Goal: Task Accomplishment & Management: Manage account settings

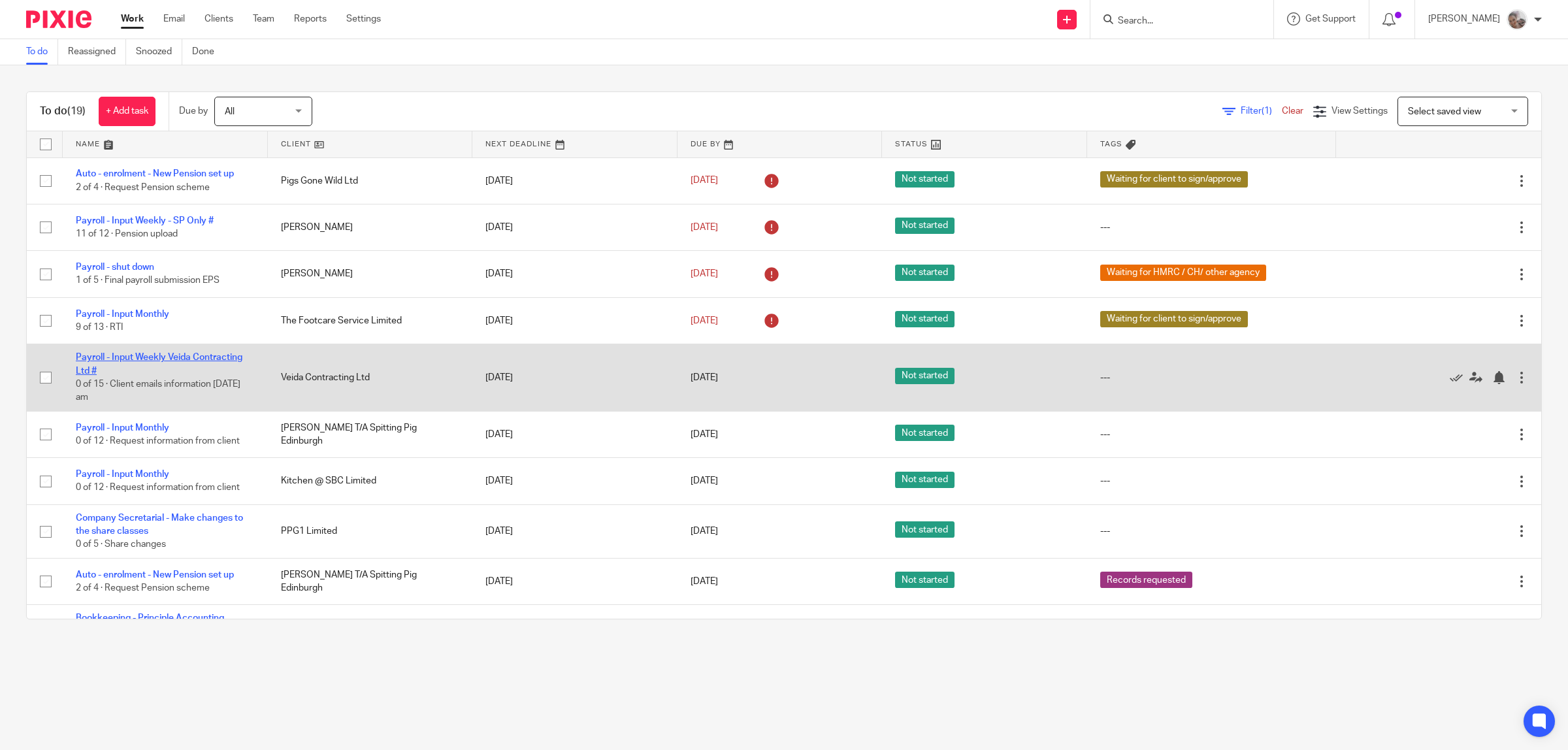
click at [209, 353] on link "Payroll - Input Weekly Veida Contracting Ltd #" at bounding box center [159, 364] width 167 height 22
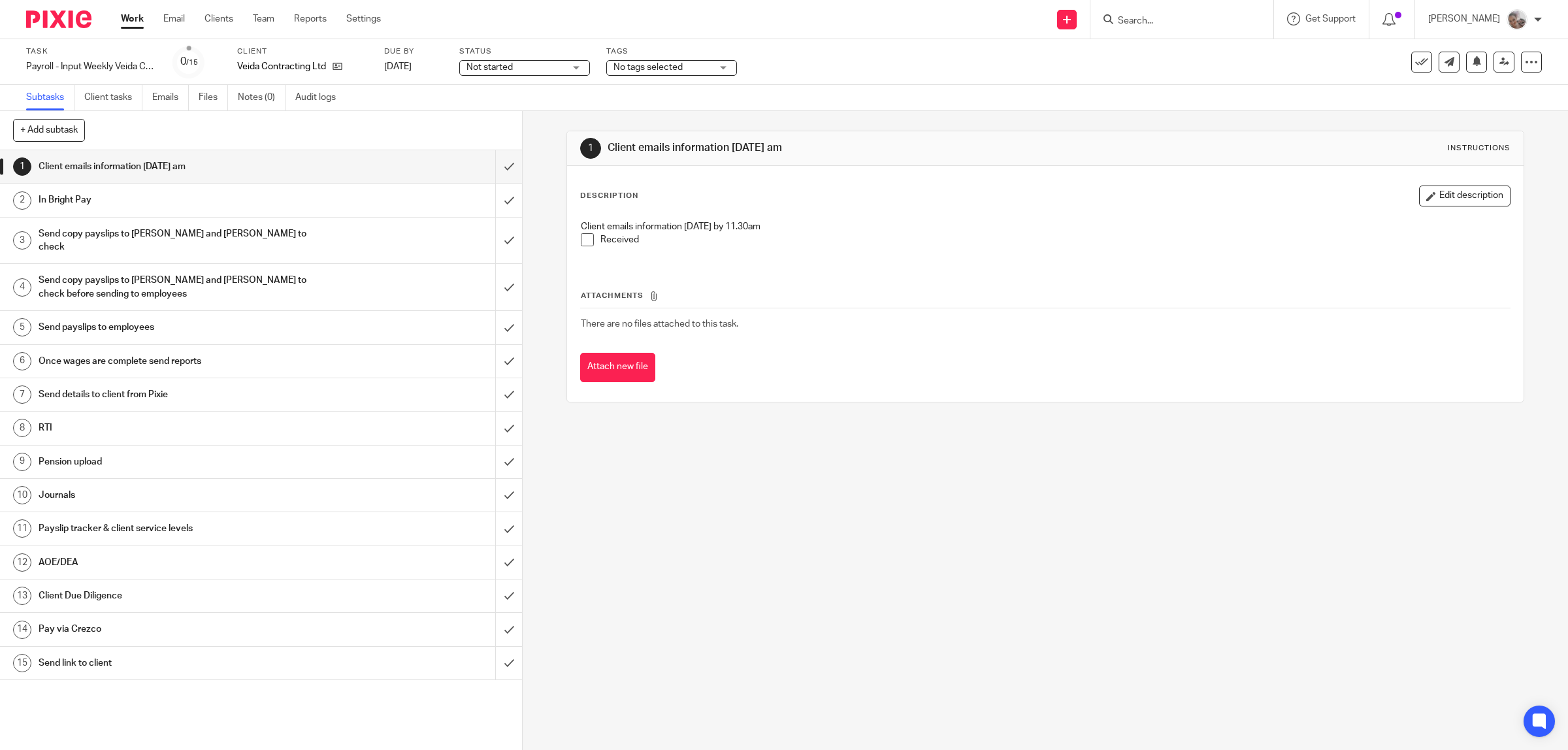
click at [581, 239] on span at bounding box center [587, 239] width 13 height 13
click at [495, 168] on input "submit" at bounding box center [261, 167] width 522 height 32
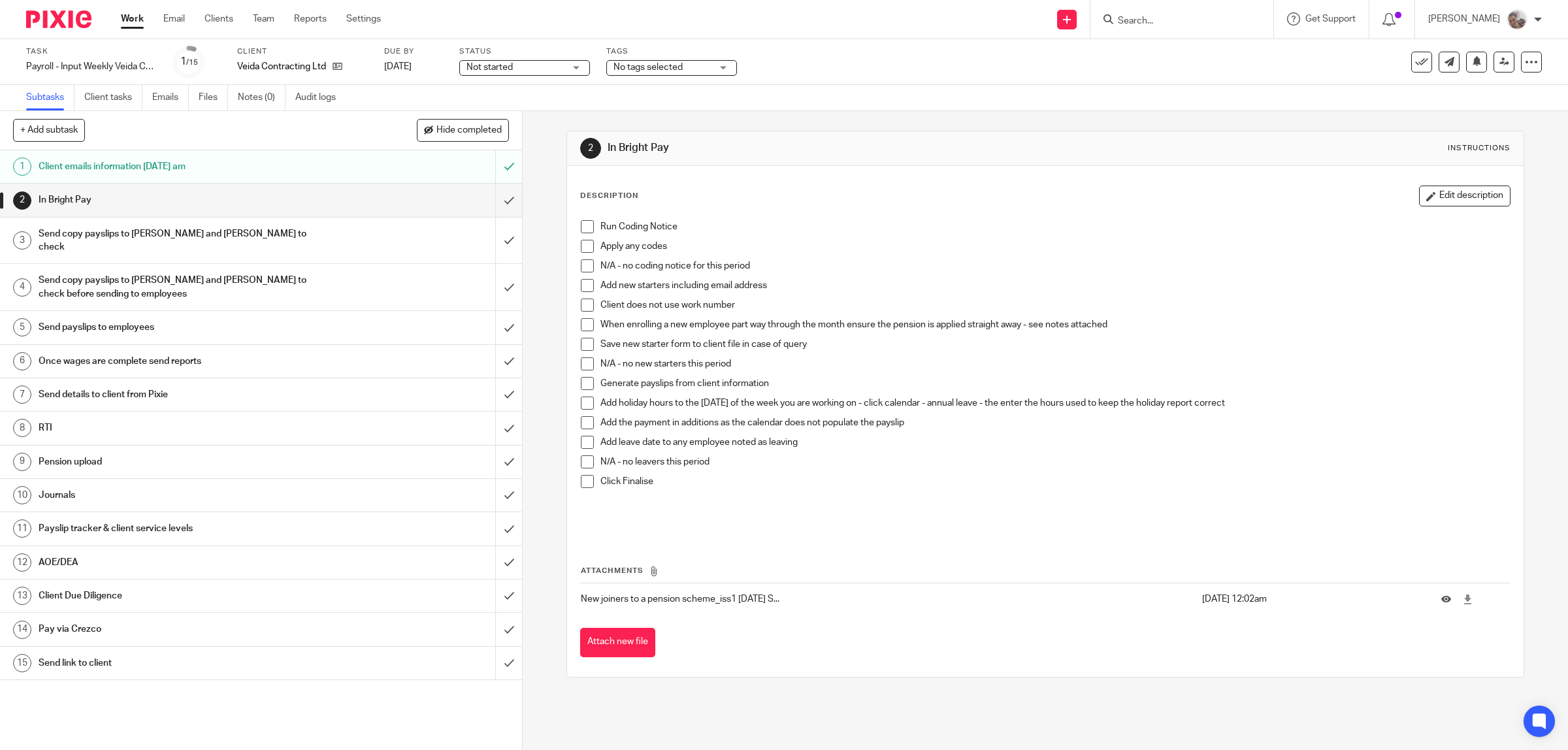
click at [582, 228] on span at bounding box center [587, 227] width 13 height 13
click at [582, 246] on span at bounding box center [587, 246] width 13 height 13
click at [581, 289] on span at bounding box center [587, 285] width 13 height 13
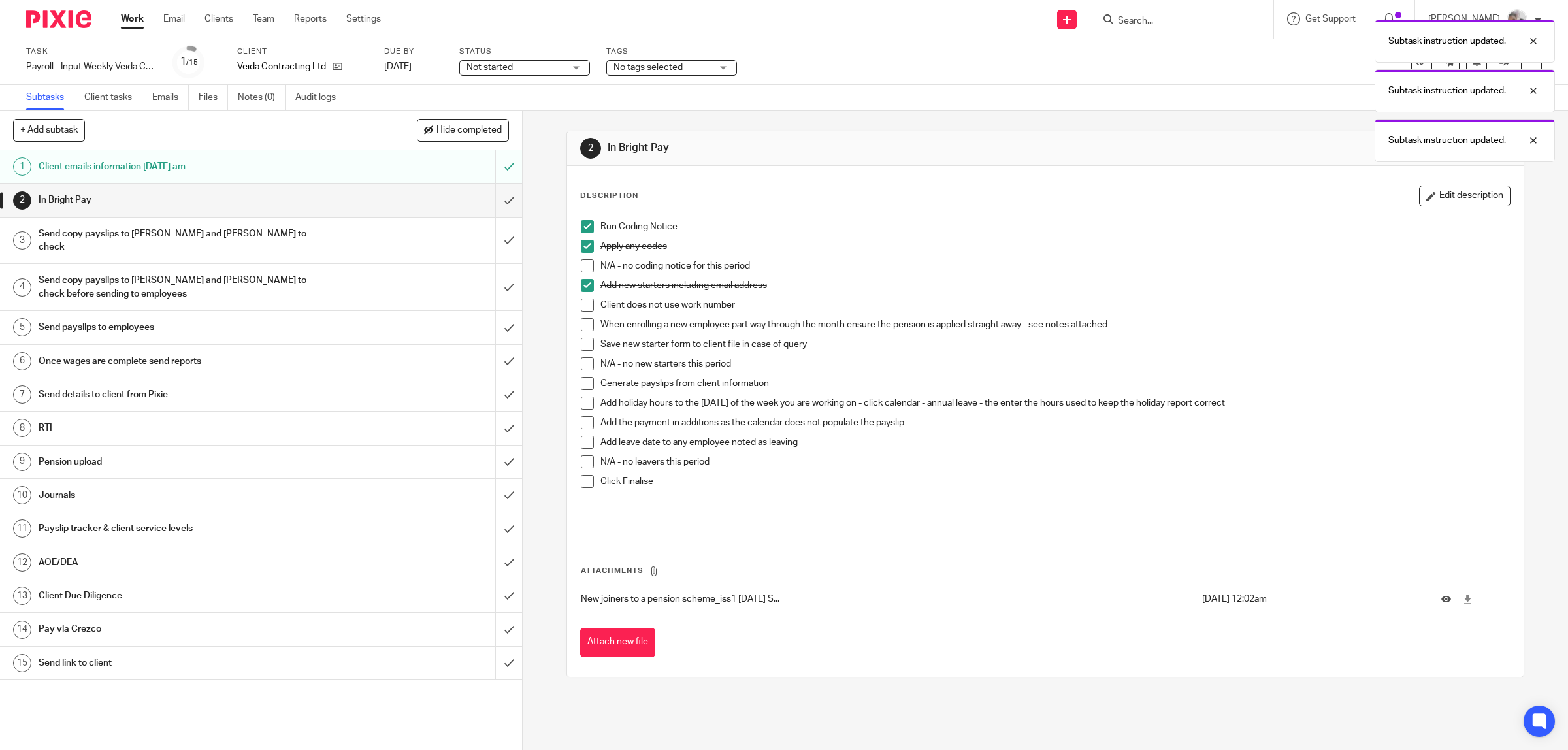
click at [585, 385] on span at bounding box center [587, 384] width 13 height 13
click at [583, 401] on span at bounding box center [587, 403] width 13 height 13
click at [582, 416] on span at bounding box center [587, 422] width 13 height 13
click at [581, 465] on span at bounding box center [587, 461] width 13 height 13
click at [581, 485] on span at bounding box center [587, 481] width 13 height 13
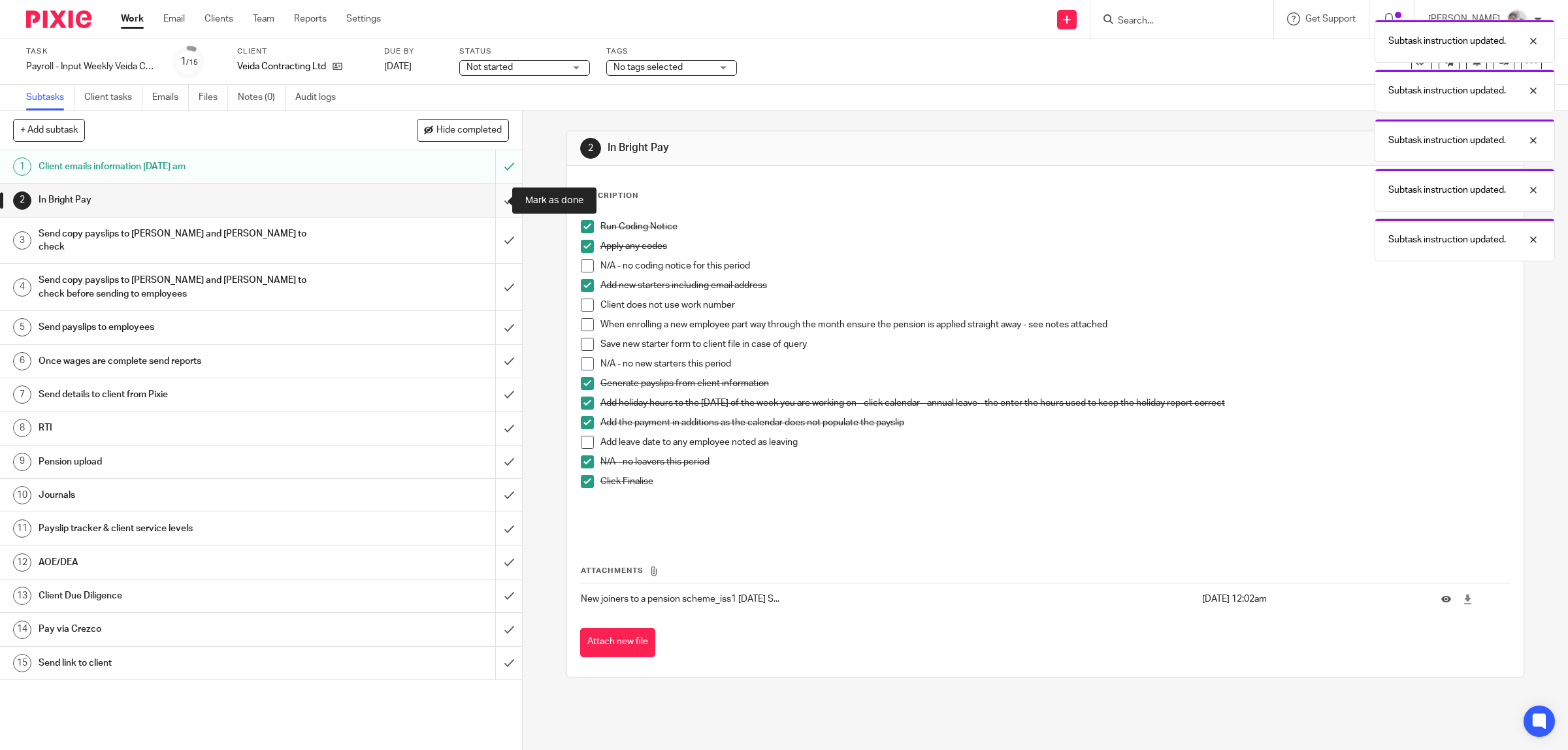
click at [488, 202] on input "submit" at bounding box center [261, 200] width 522 height 32
click at [281, 235] on h1 "Send copy payslips to [PERSON_NAME] and [PERSON_NAME] to check" at bounding box center [186, 240] width 296 height 33
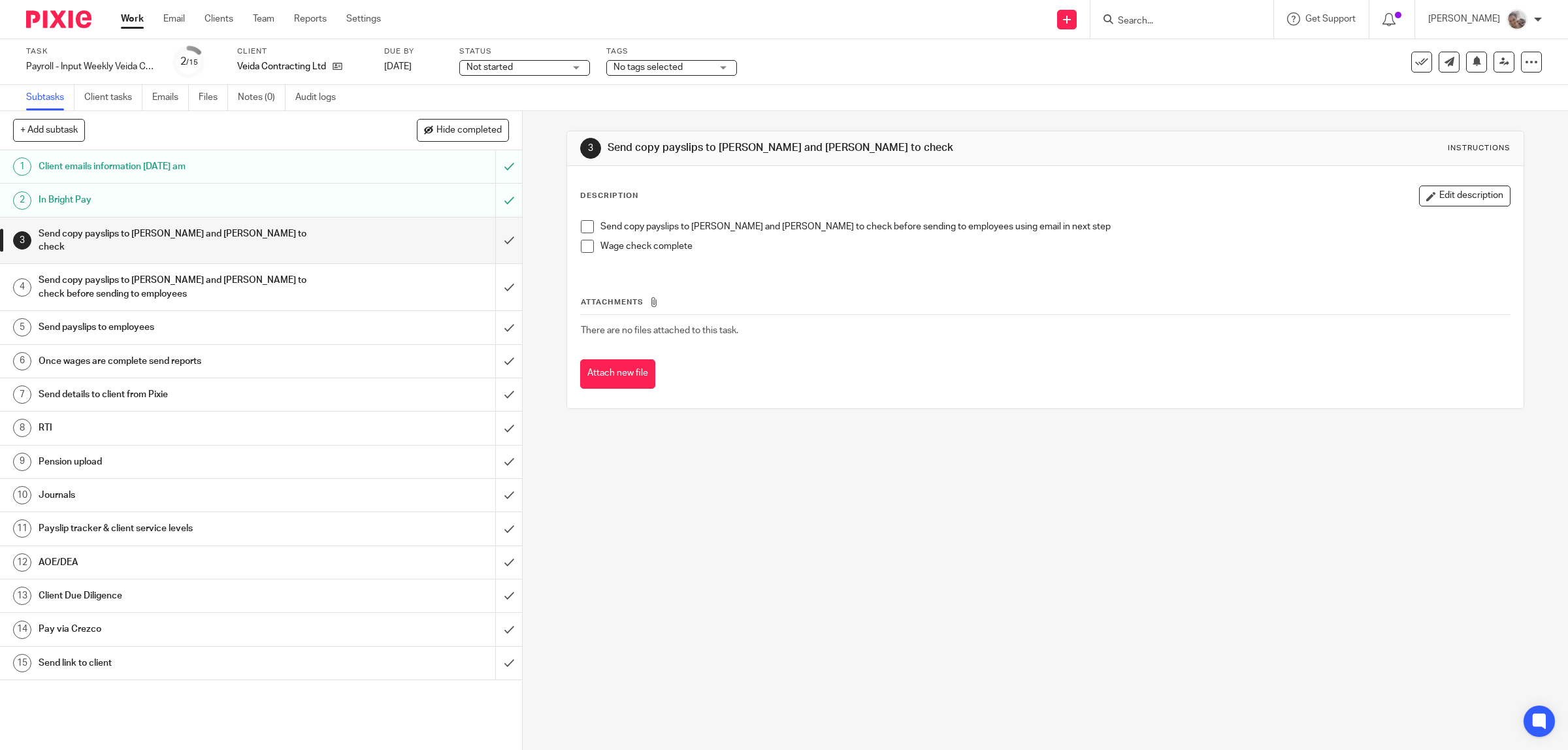
click at [583, 228] on span at bounding box center [587, 227] width 13 height 13
click at [263, 271] on h1 "Send copy payslips to [PERSON_NAME] and [PERSON_NAME] to check before sending t…" at bounding box center [186, 287] width 296 height 33
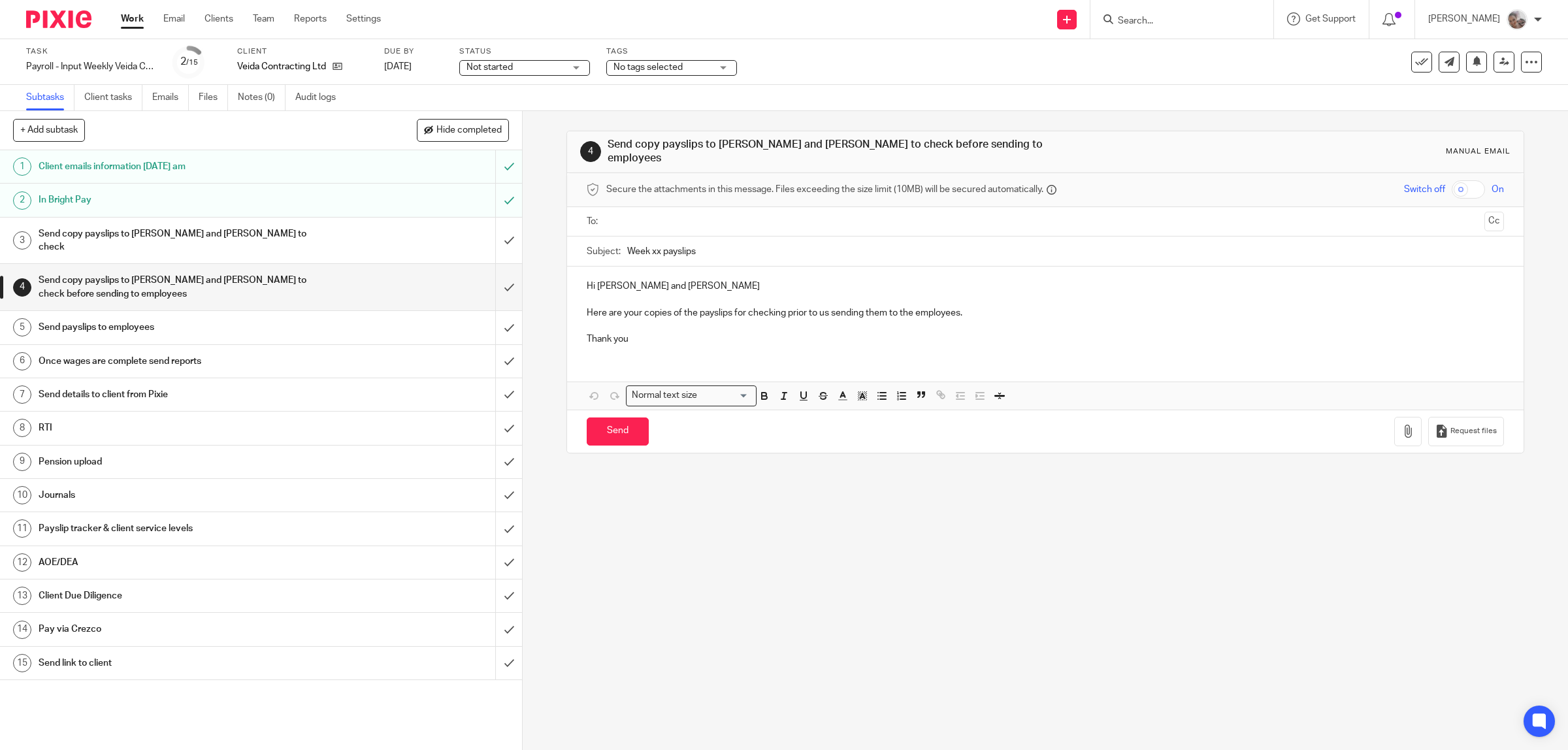
click at [655, 246] on input "Week xx payslips" at bounding box center [1065, 251] width 877 height 30
type input "Week 25 payslips"
click at [1401, 429] on icon "button" at bounding box center [1408, 431] width 13 height 13
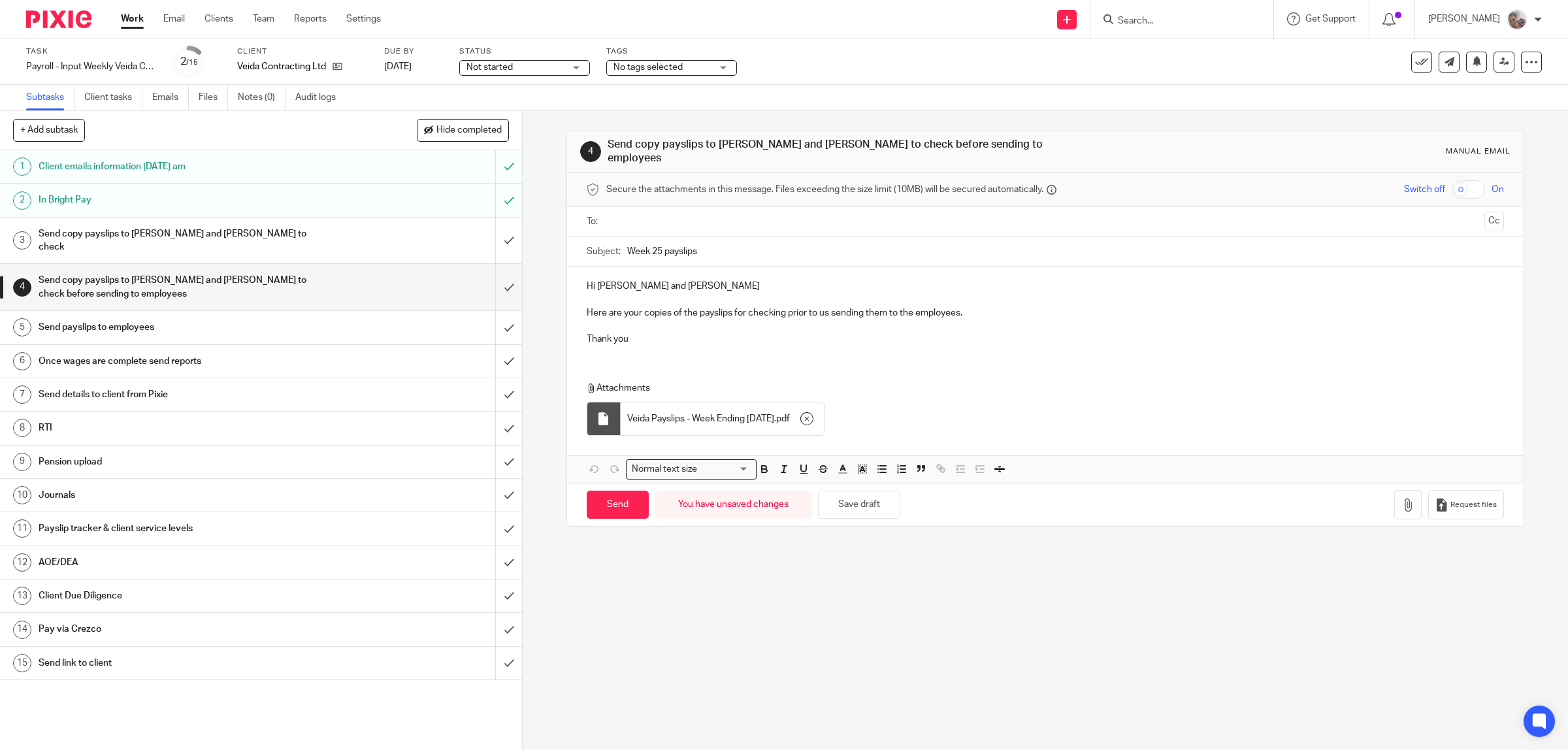
click at [652, 218] on input "text" at bounding box center [1045, 221] width 868 height 15
click at [744, 216] on input "text" at bounding box center [1109, 223] width 740 height 25
click at [1452, 183] on input "checkbox" at bounding box center [1468, 189] width 33 height 18
click at [619, 504] on input "Send" at bounding box center [617, 506] width 62 height 28
checkbox input "false"
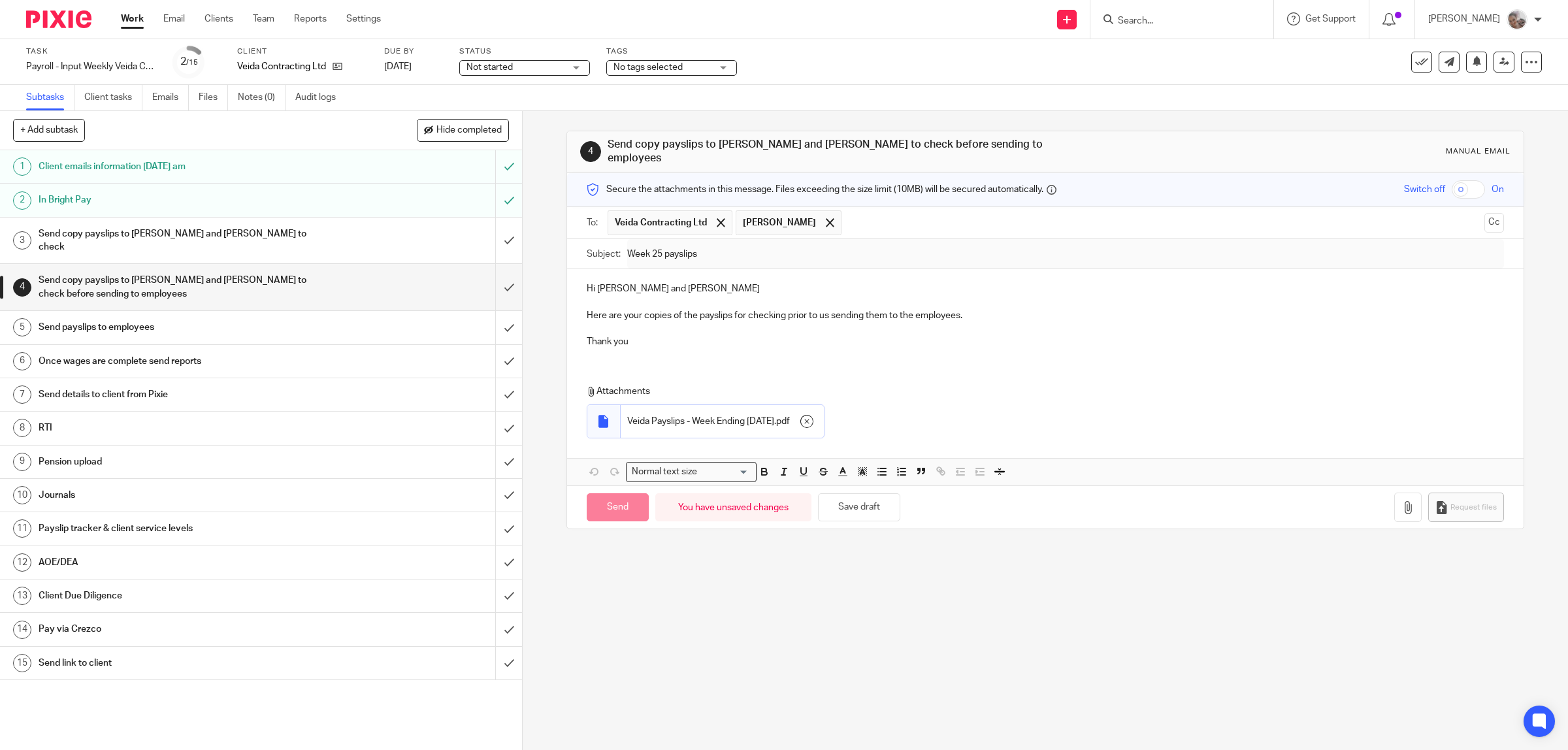
type input "Sent"
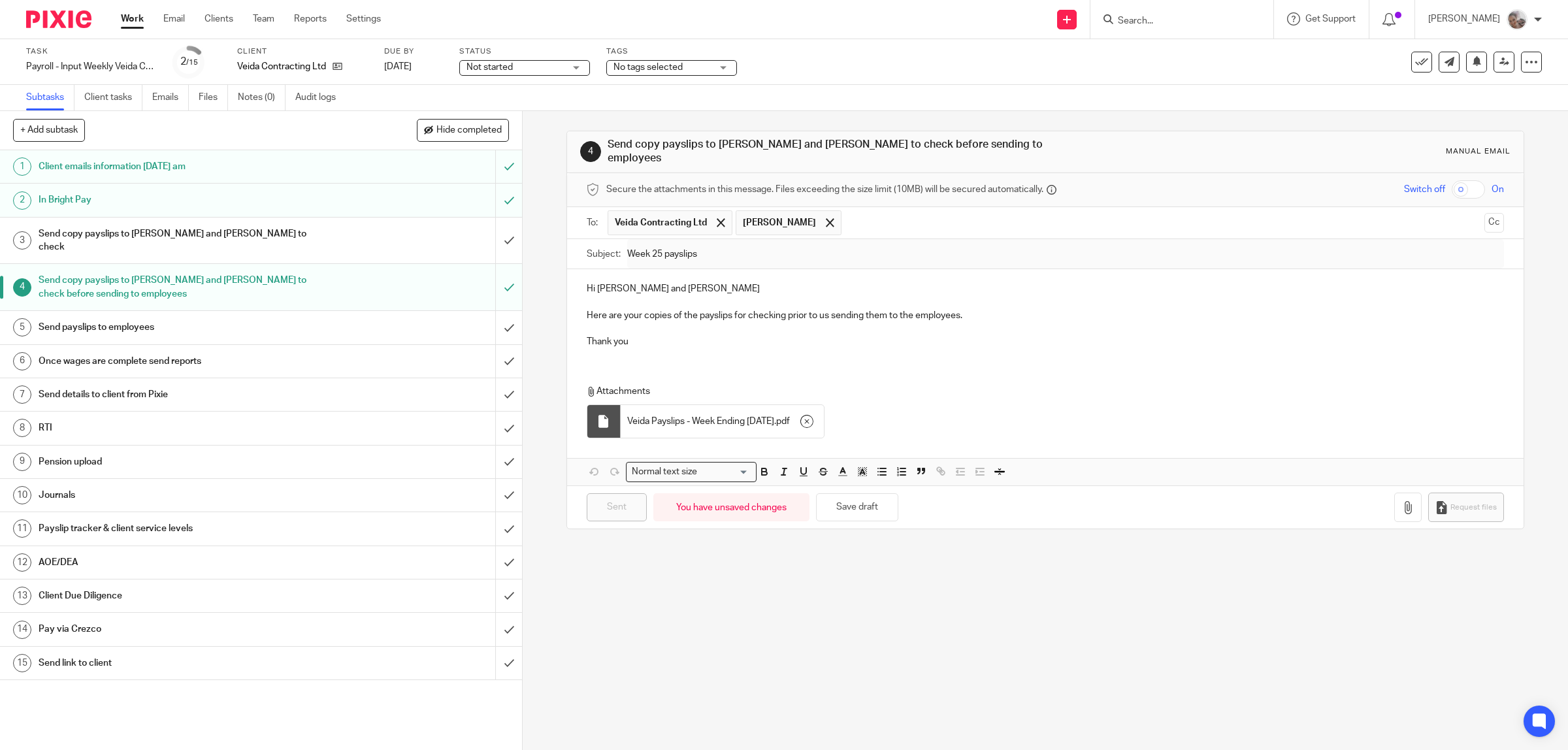
click at [674, 66] on span "No tags selected" at bounding box center [648, 67] width 69 height 9
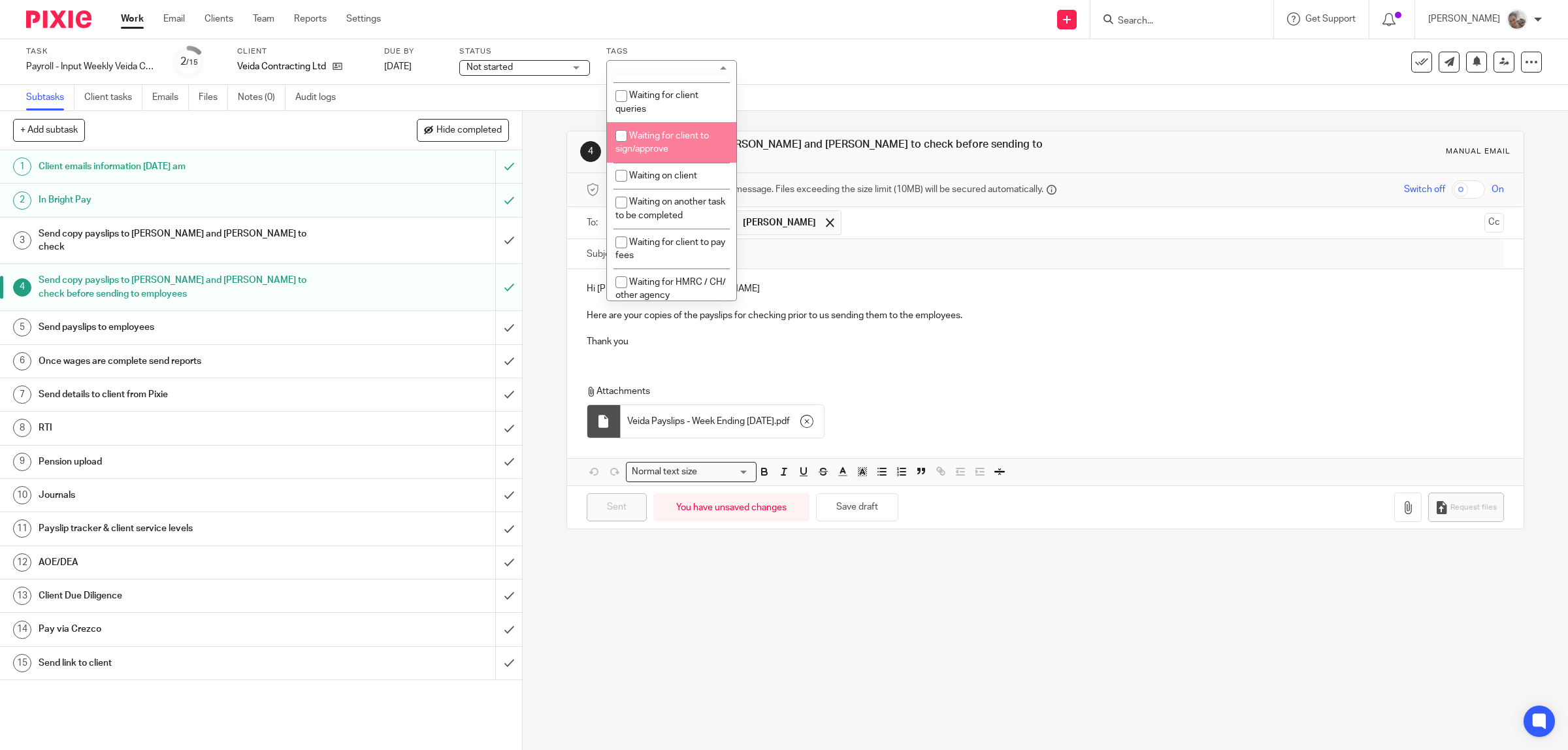
click at [668, 144] on span "Waiting for client to sign/approve" at bounding box center [662, 143] width 93 height 23
checkbox input "true"
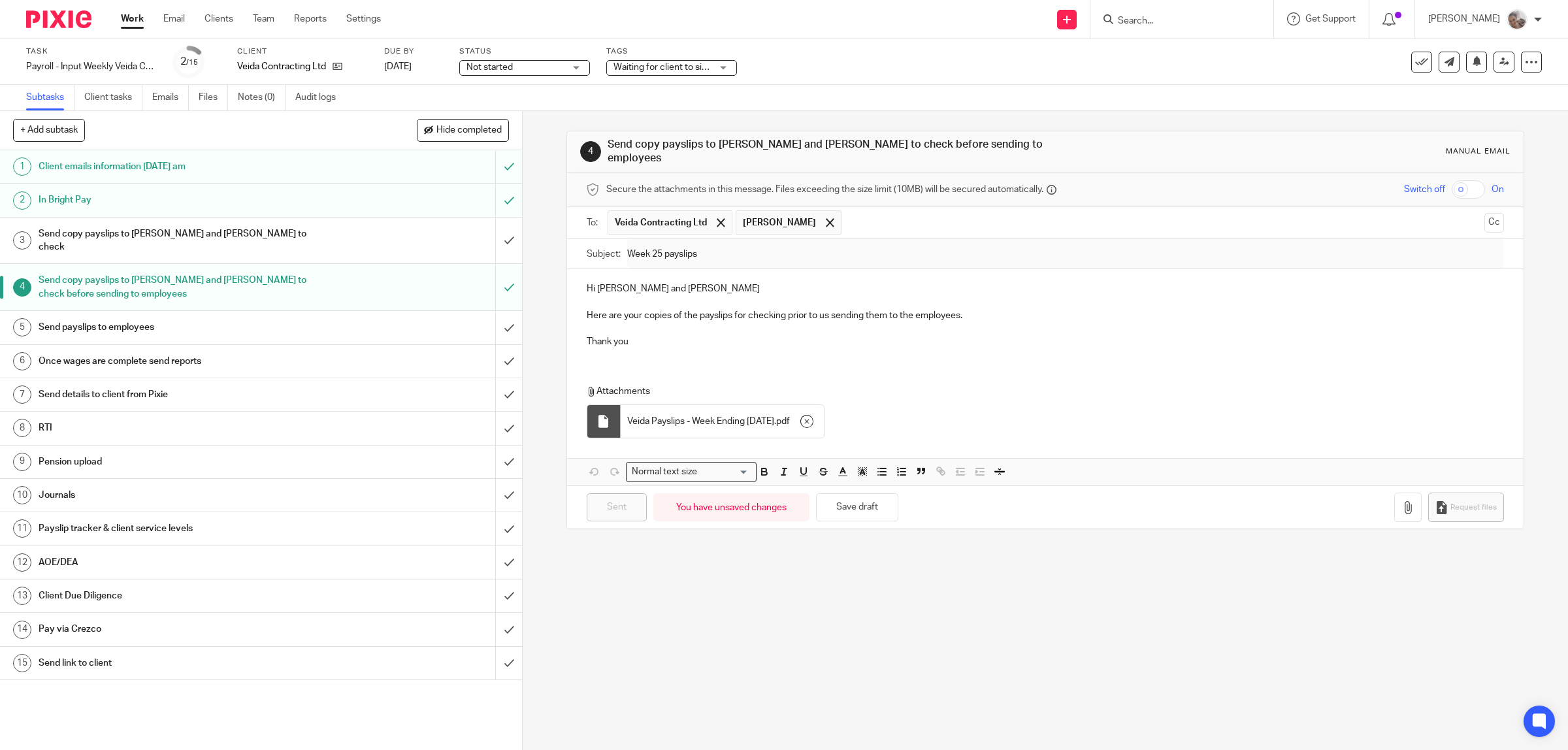
click at [1022, 648] on div "4 Send copy payslips to Louise and Kelly to check before sending to employees M…" at bounding box center [1045, 430] width 1046 height 639
click at [194, 317] on h1 "Send payslips to employees" at bounding box center [186, 327] width 296 height 20
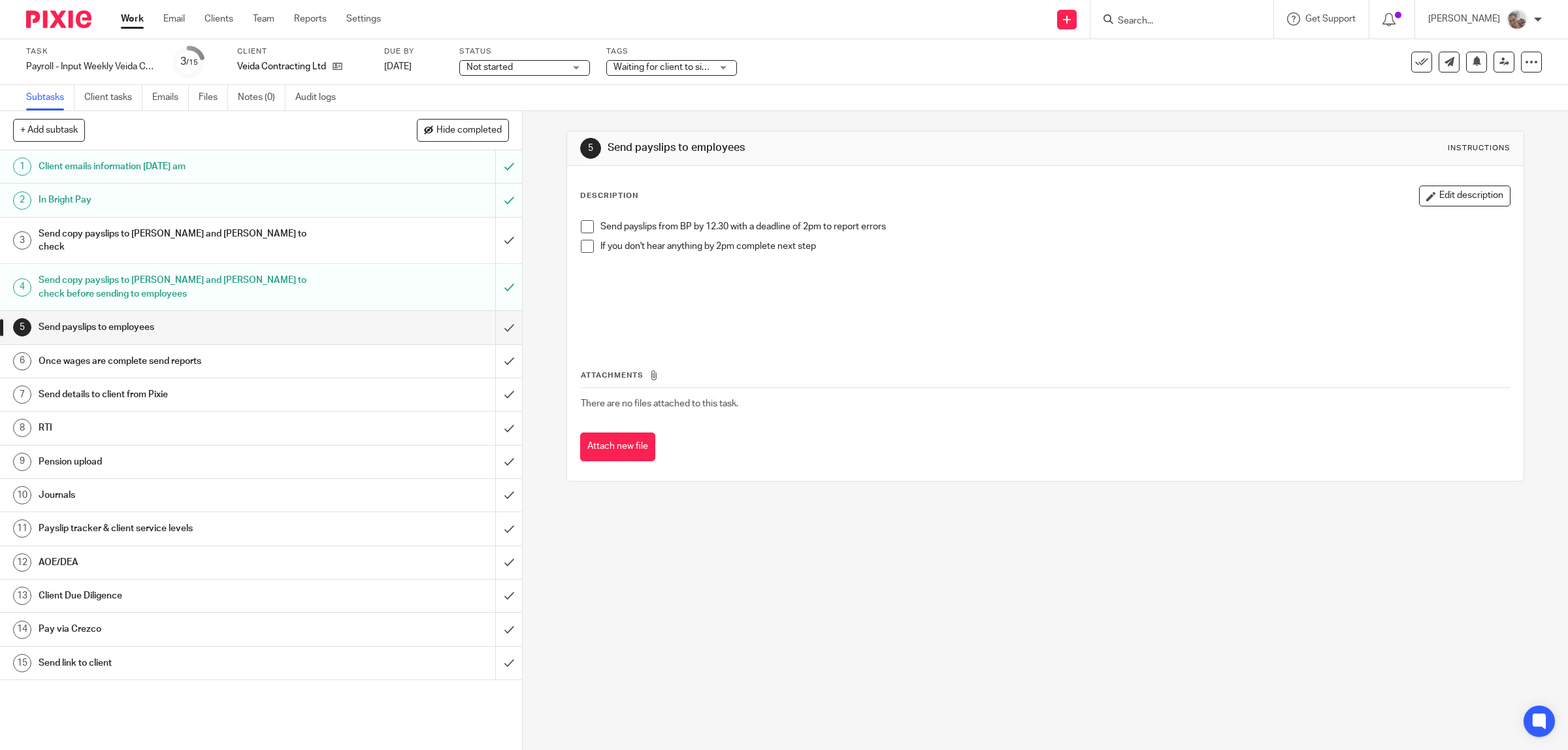
click at [69, 553] on h1 "AOE/DEA" at bounding box center [186, 563] width 296 height 20
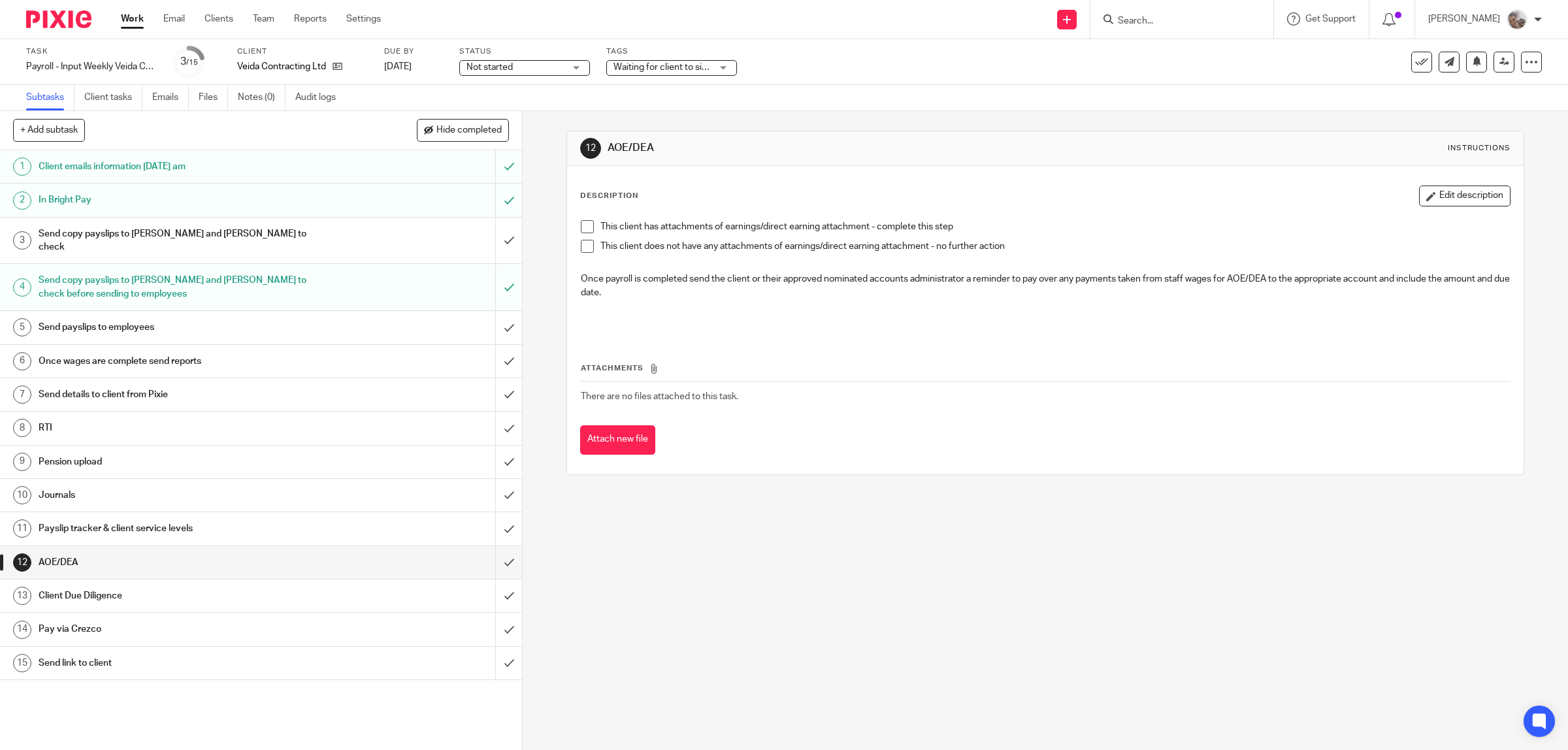
click at [581, 248] on span at bounding box center [587, 246] width 13 height 13
click at [488, 547] on input "submit" at bounding box center [261, 563] width 522 height 32
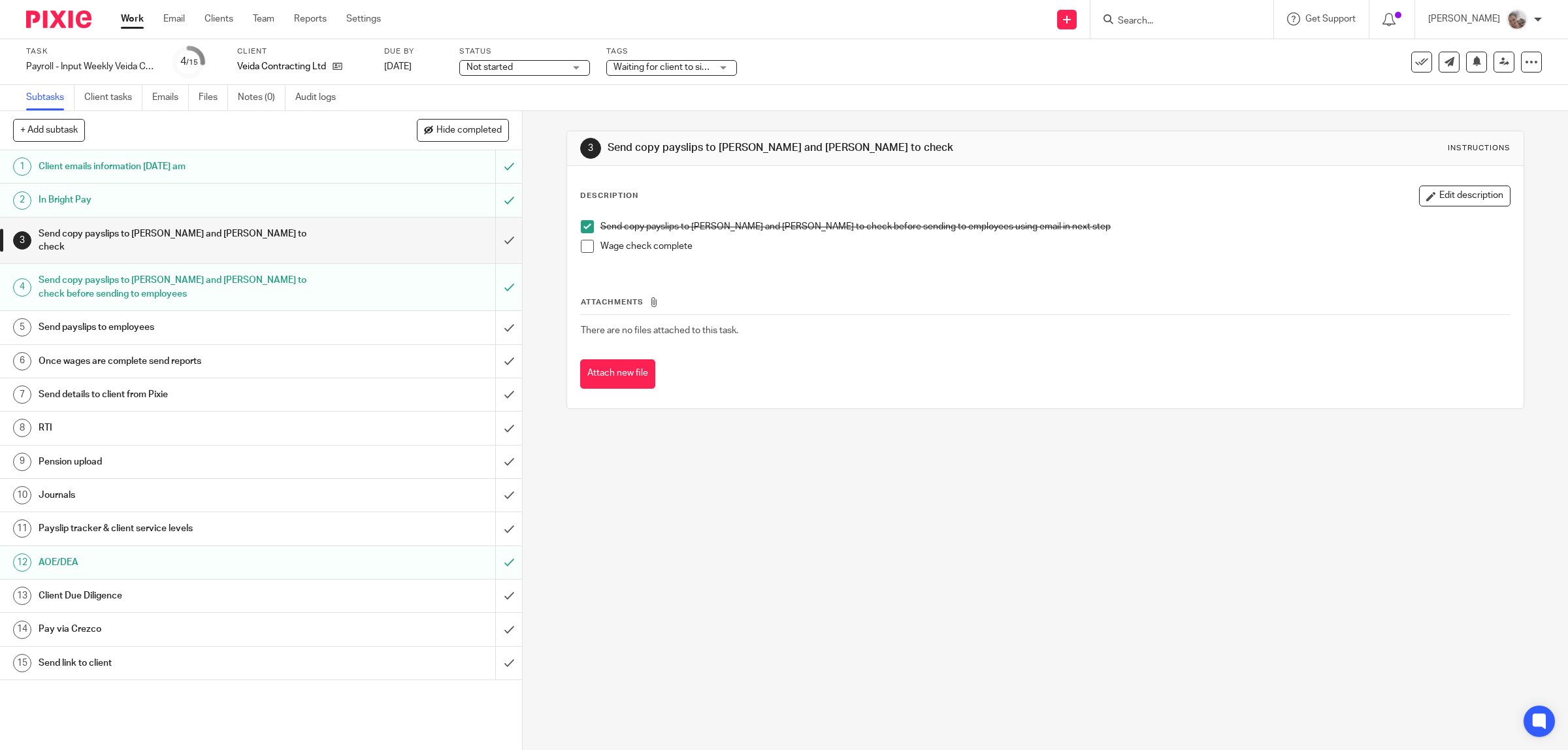
click at [89, 586] on h1 "Client Due Diligence" at bounding box center [186, 596] width 296 height 20
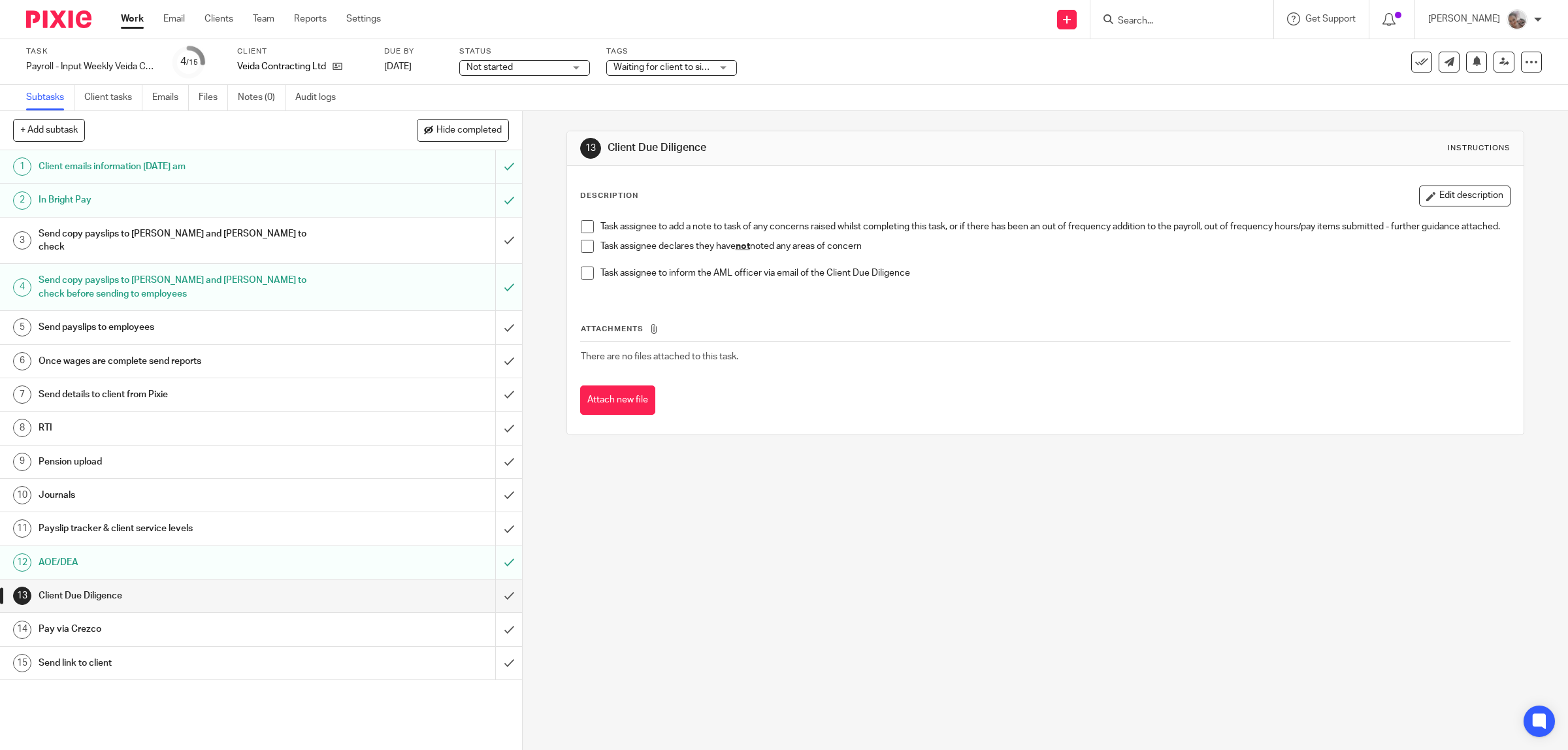
click at [587, 253] on span at bounding box center [587, 246] width 13 height 13
click at [494, 582] on input "submit" at bounding box center [261, 596] width 522 height 32
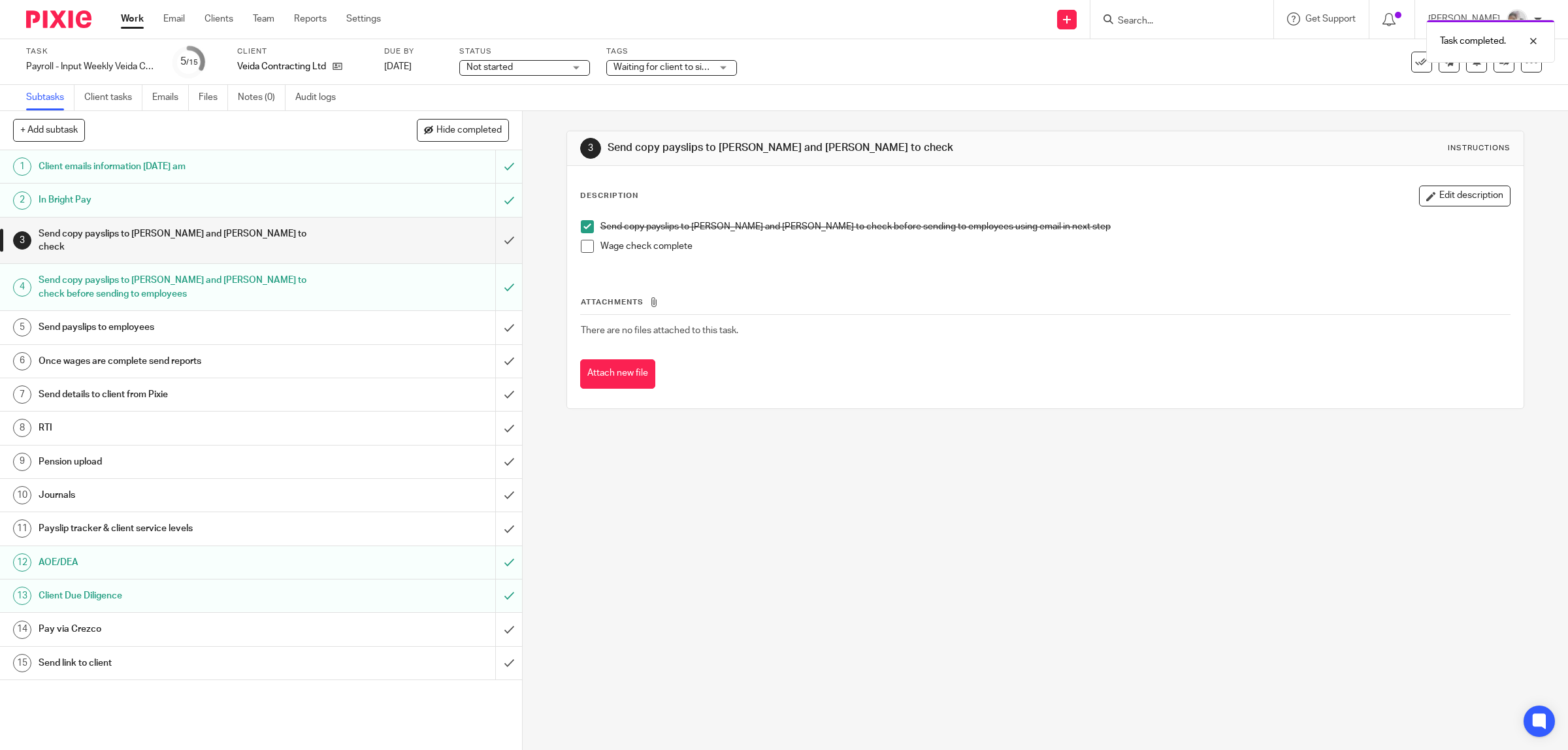
click at [76, 519] on h1 "Payslip tracker & client service levels" at bounding box center [186, 529] width 296 height 20
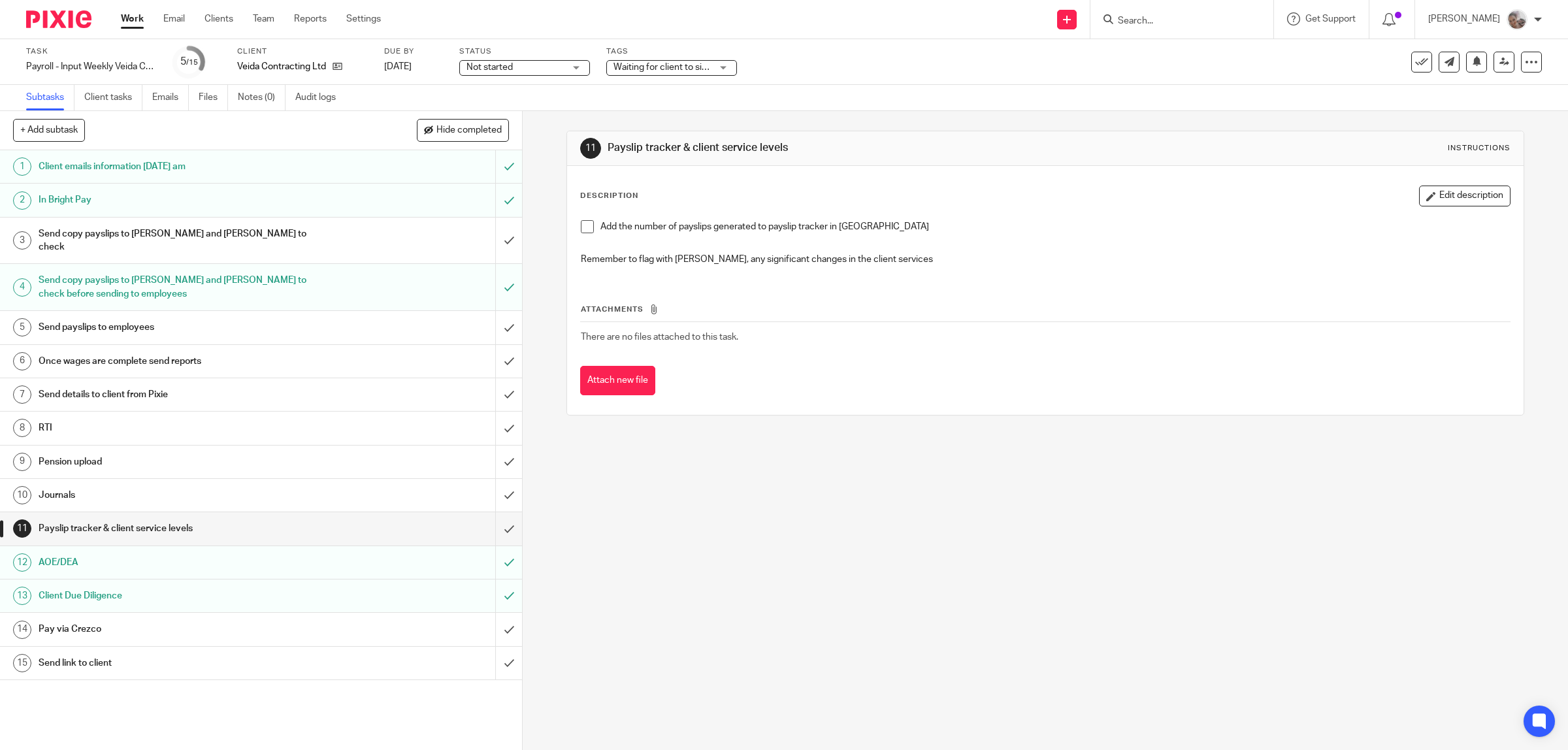
click at [583, 227] on span at bounding box center [587, 227] width 13 height 13
click at [496, 513] on input "submit" at bounding box center [261, 529] width 522 height 32
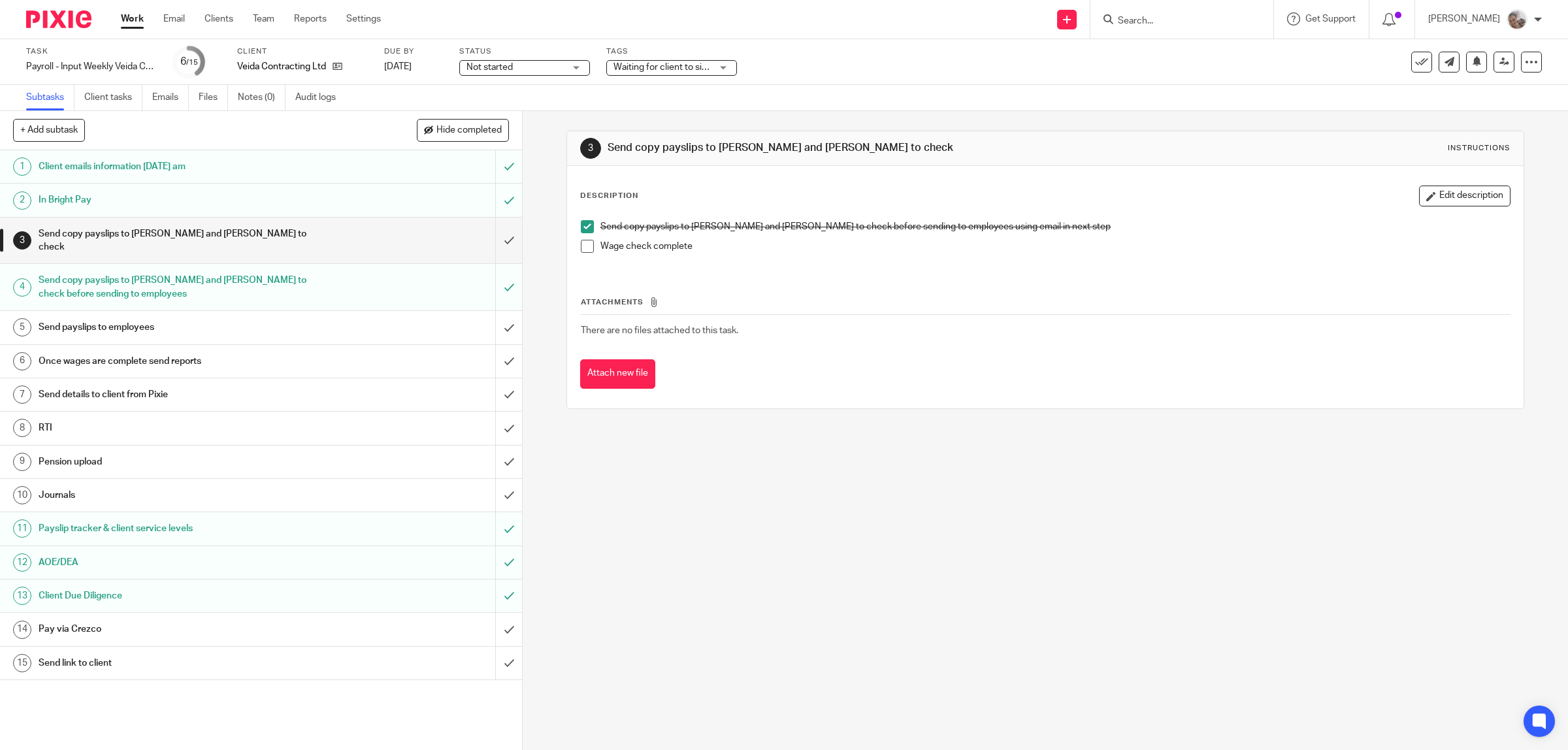
click at [131, 20] on link "Work" at bounding box center [133, 19] width 23 height 13
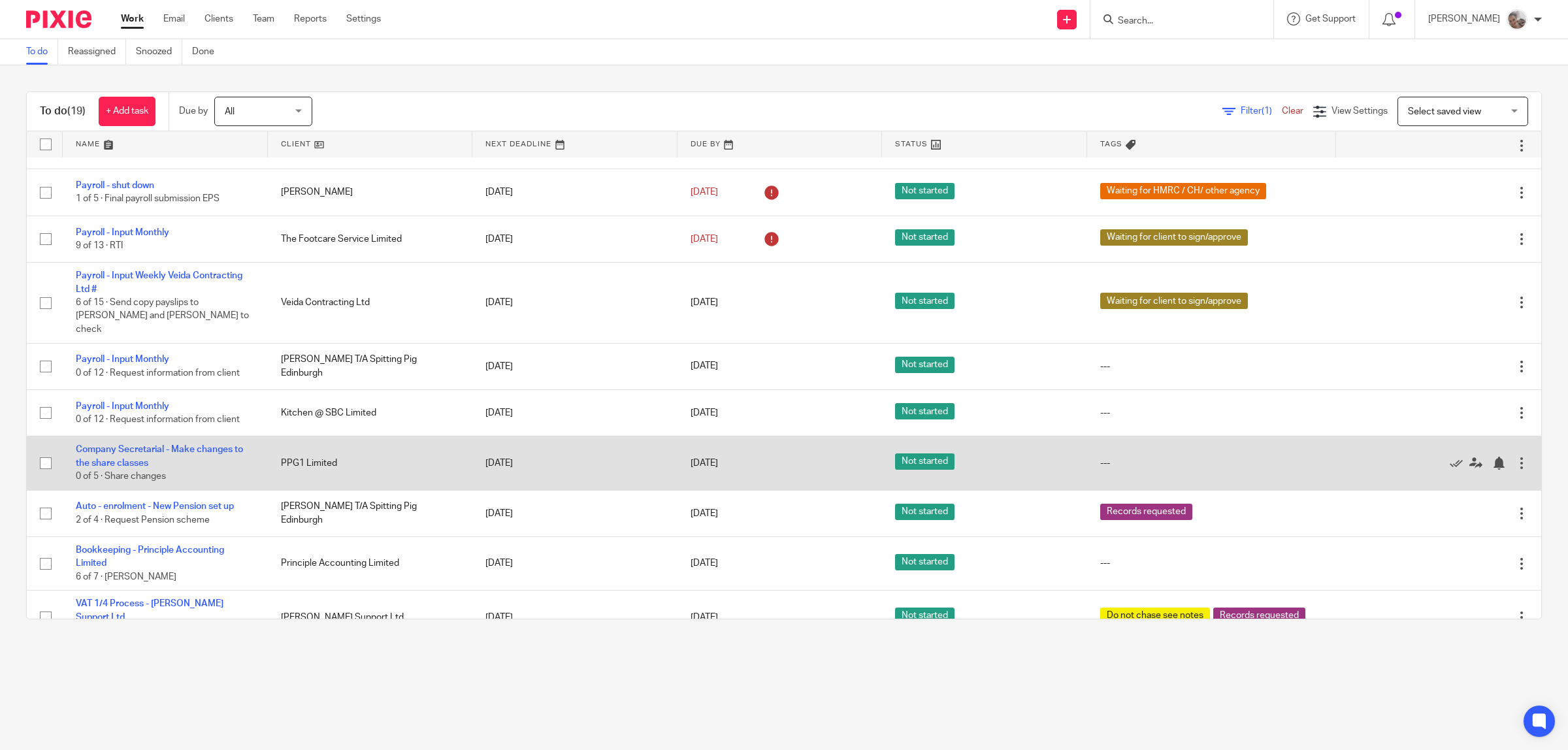
scroll to position [163, 0]
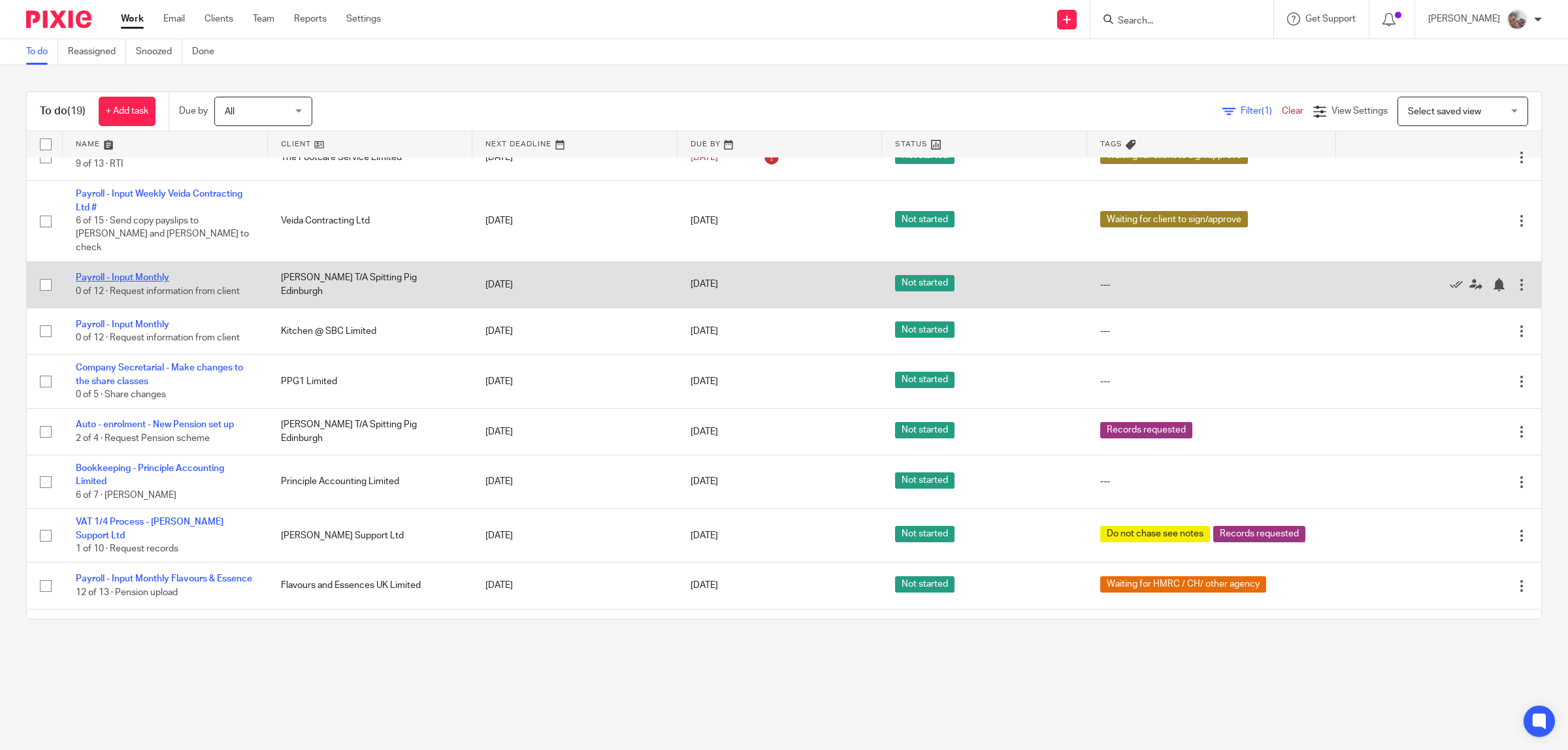
click at [132, 273] on link "Payroll - Input Monthly" at bounding box center [123, 278] width 93 height 9
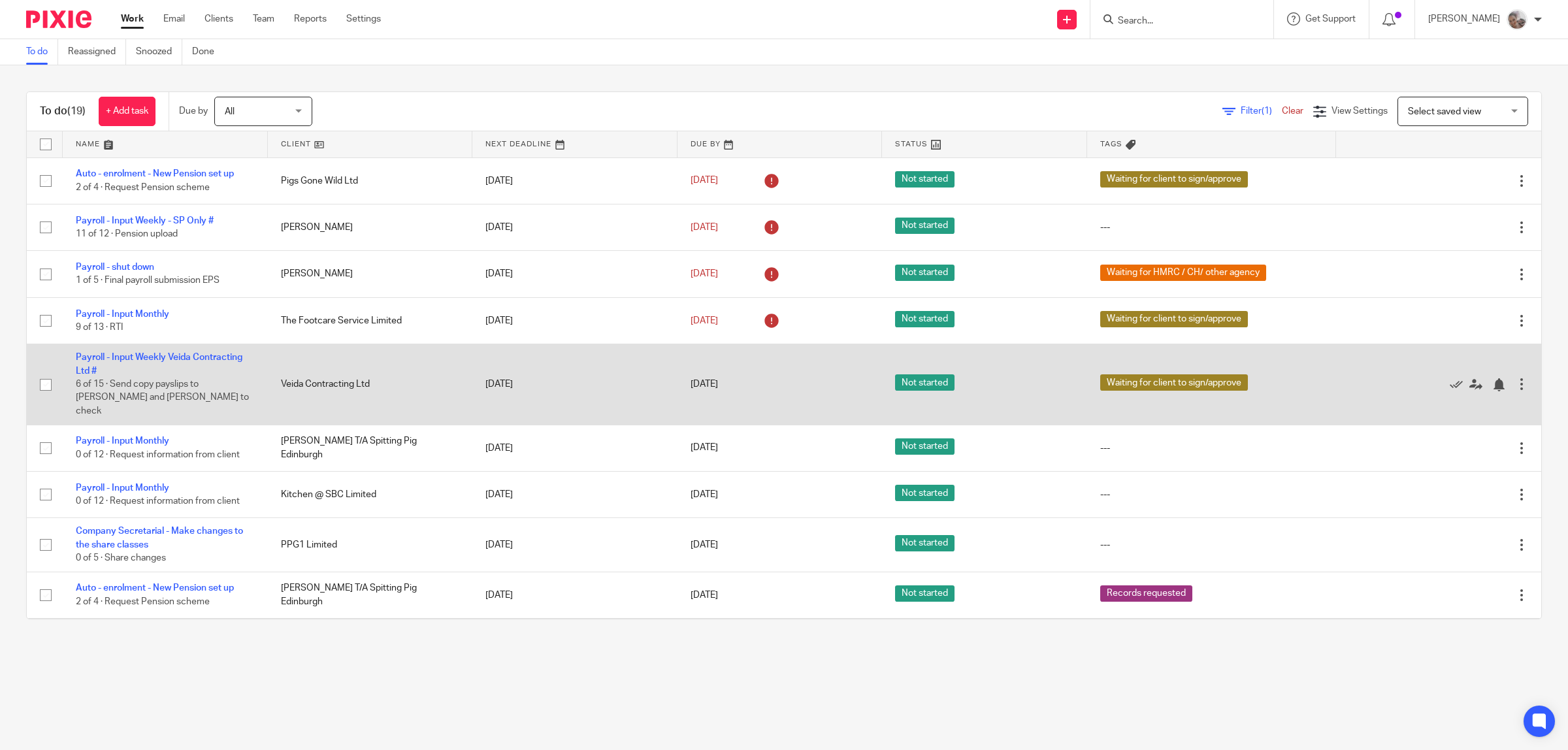
click at [131, 363] on td "Payroll - Input Weekly Veida Contracting Ltd # 6 of 15 · Send copy payslips to …" at bounding box center [165, 384] width 205 height 81
click at [125, 353] on link "Payroll - Input Weekly Veida Contracting Ltd #" at bounding box center [159, 364] width 167 height 22
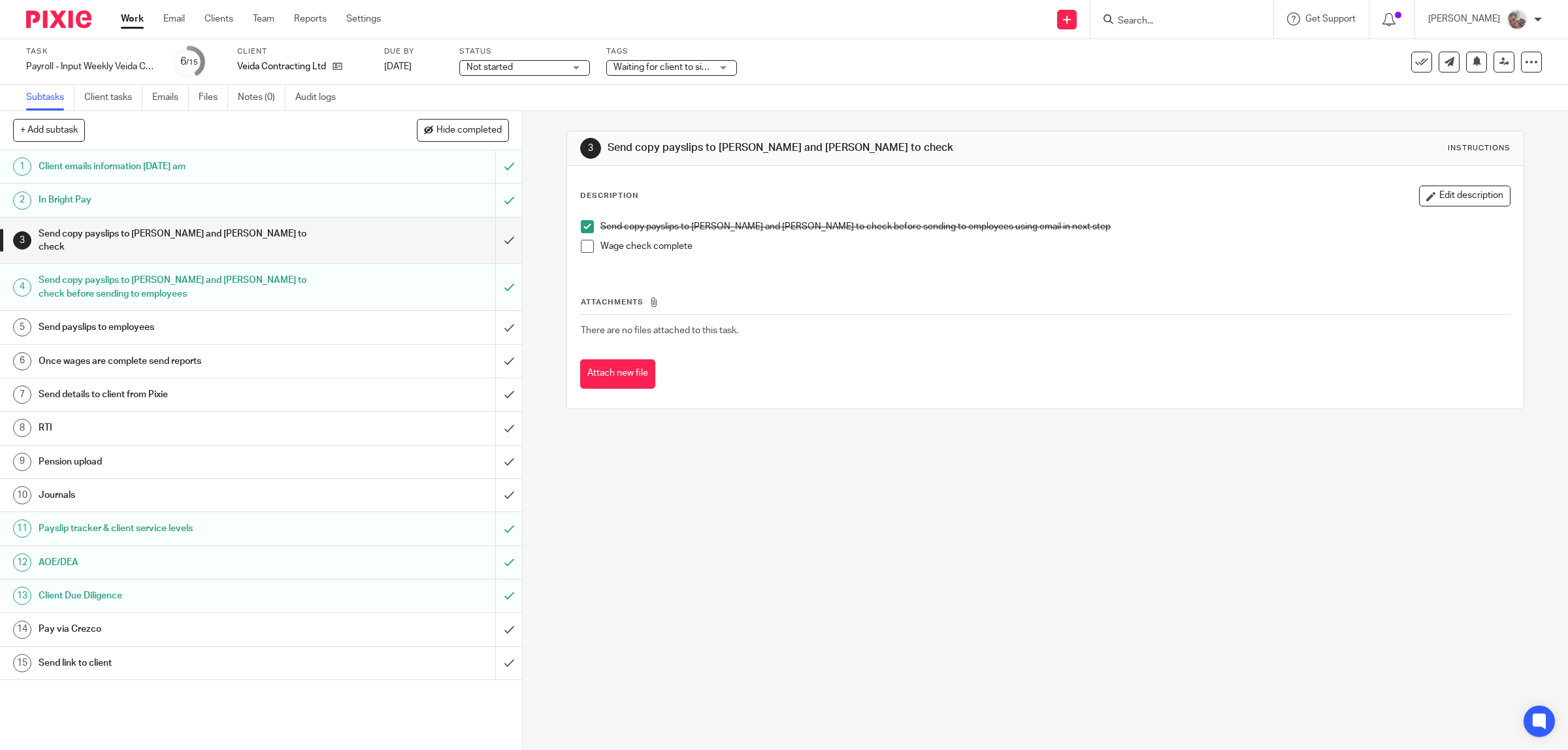
click at [587, 248] on span at bounding box center [587, 246] width 13 height 13
click at [490, 234] on input "submit" at bounding box center [261, 241] width 522 height 47
click at [237, 319] on h1 "Send payslips to employees" at bounding box center [186, 327] width 296 height 20
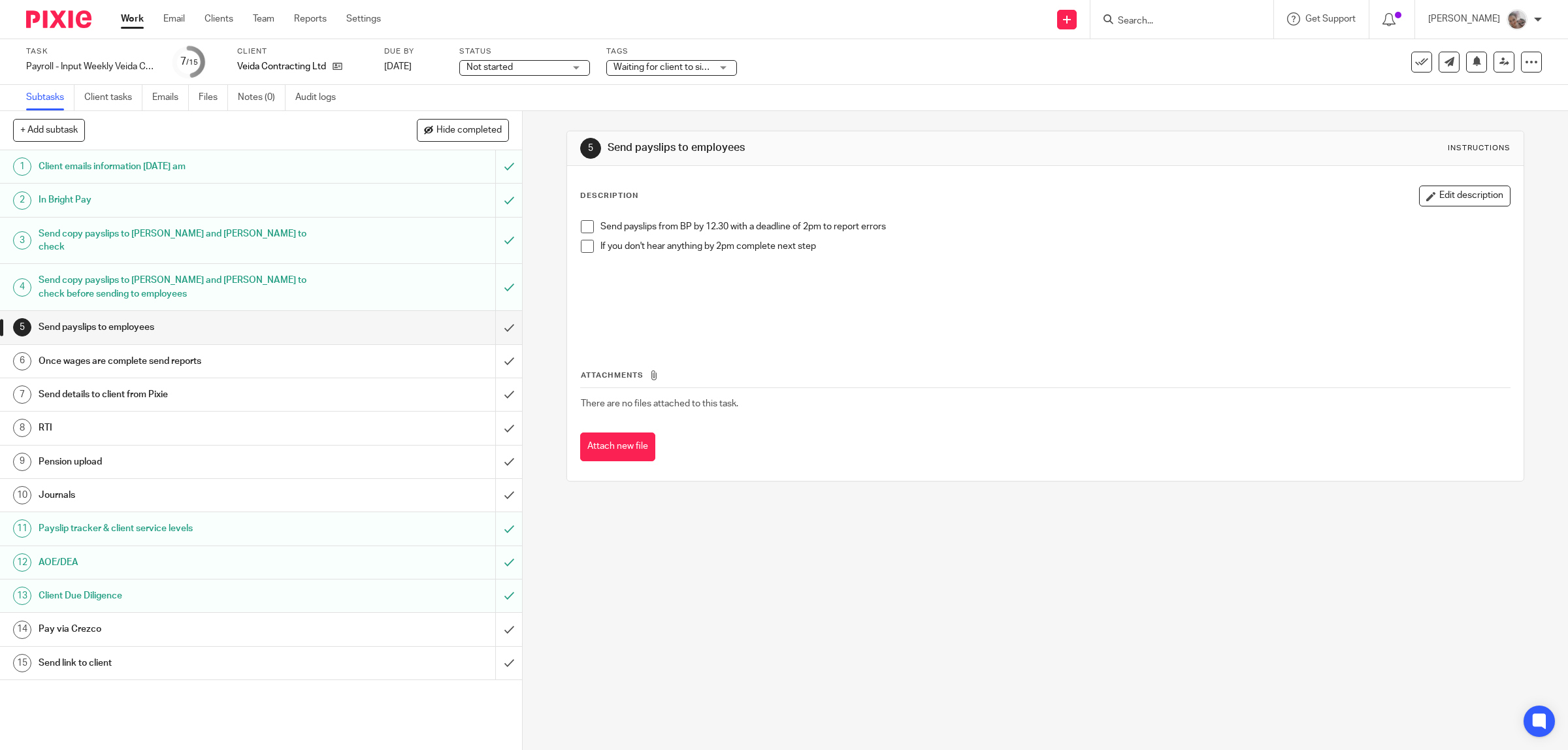
click at [581, 228] on span at bounding box center [587, 227] width 13 height 13
click at [125, 15] on link "Work" at bounding box center [133, 19] width 23 height 13
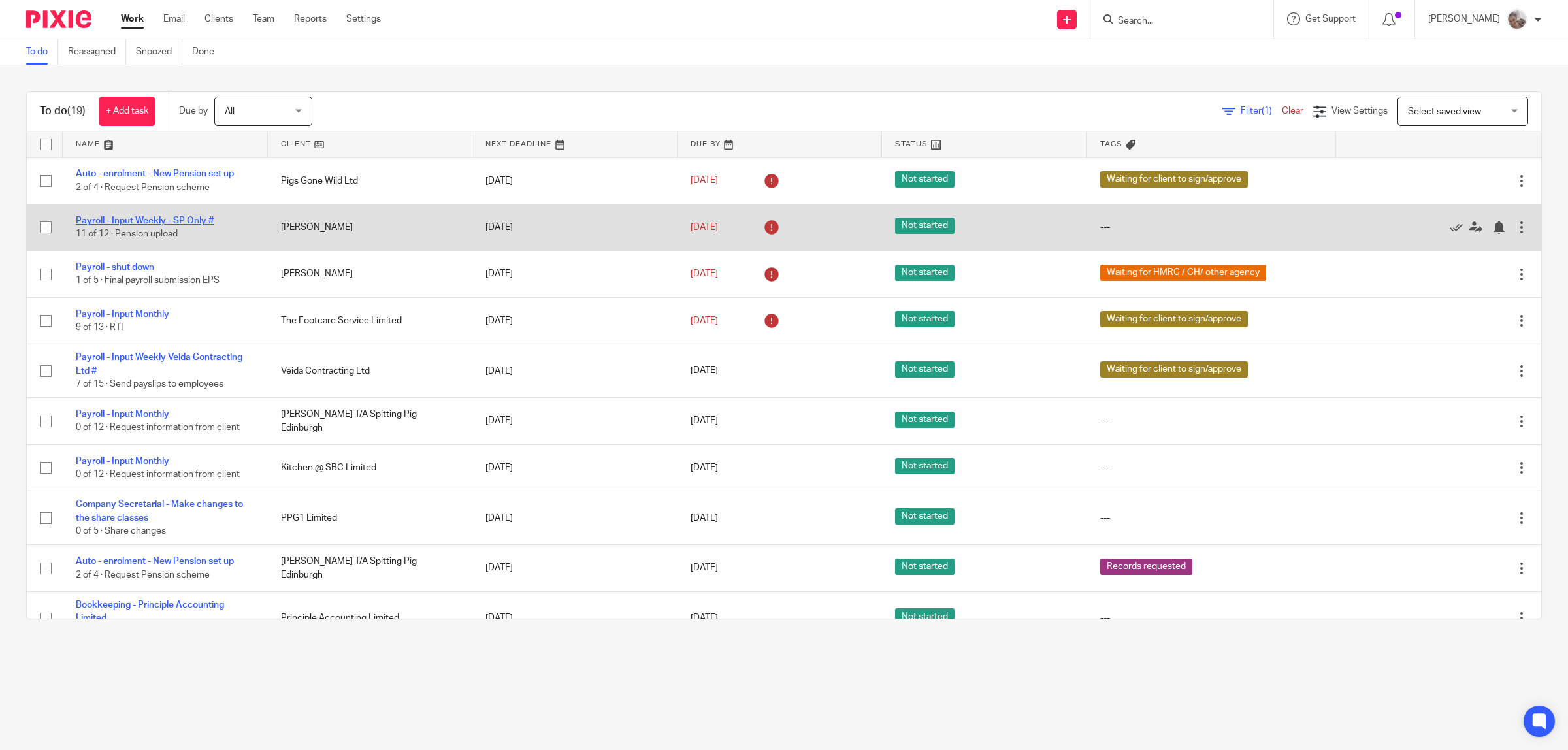
click at [128, 220] on link "Payroll - Input Weekly - SP Only #" at bounding box center [145, 220] width 138 height 9
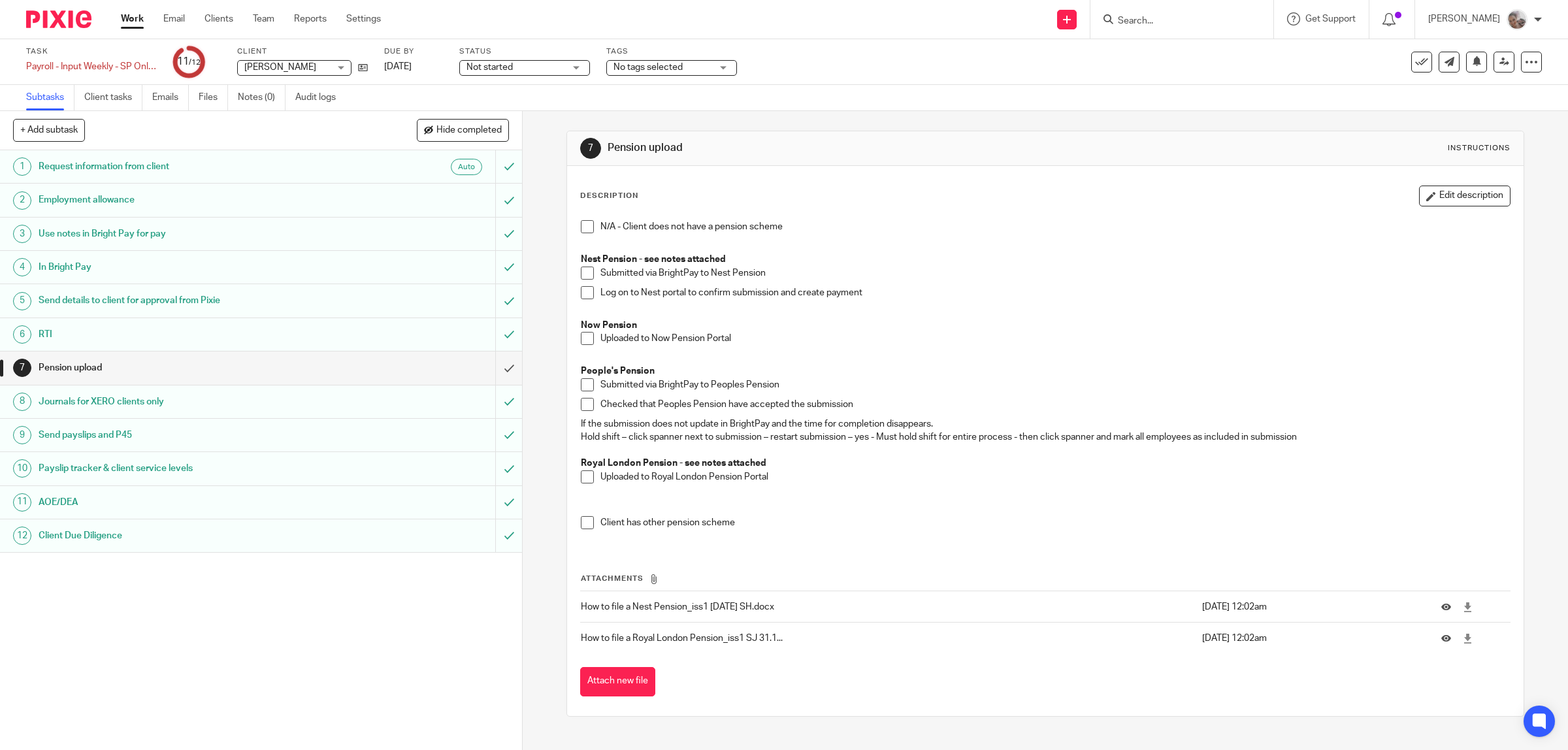
drag, startPoint x: 575, startPoint y: 341, endPoint x: 568, endPoint y: 347, distance: 9.2
click at [581, 341] on span at bounding box center [587, 338] width 13 height 13
click at [495, 366] on input "submit" at bounding box center [261, 367] width 522 height 32
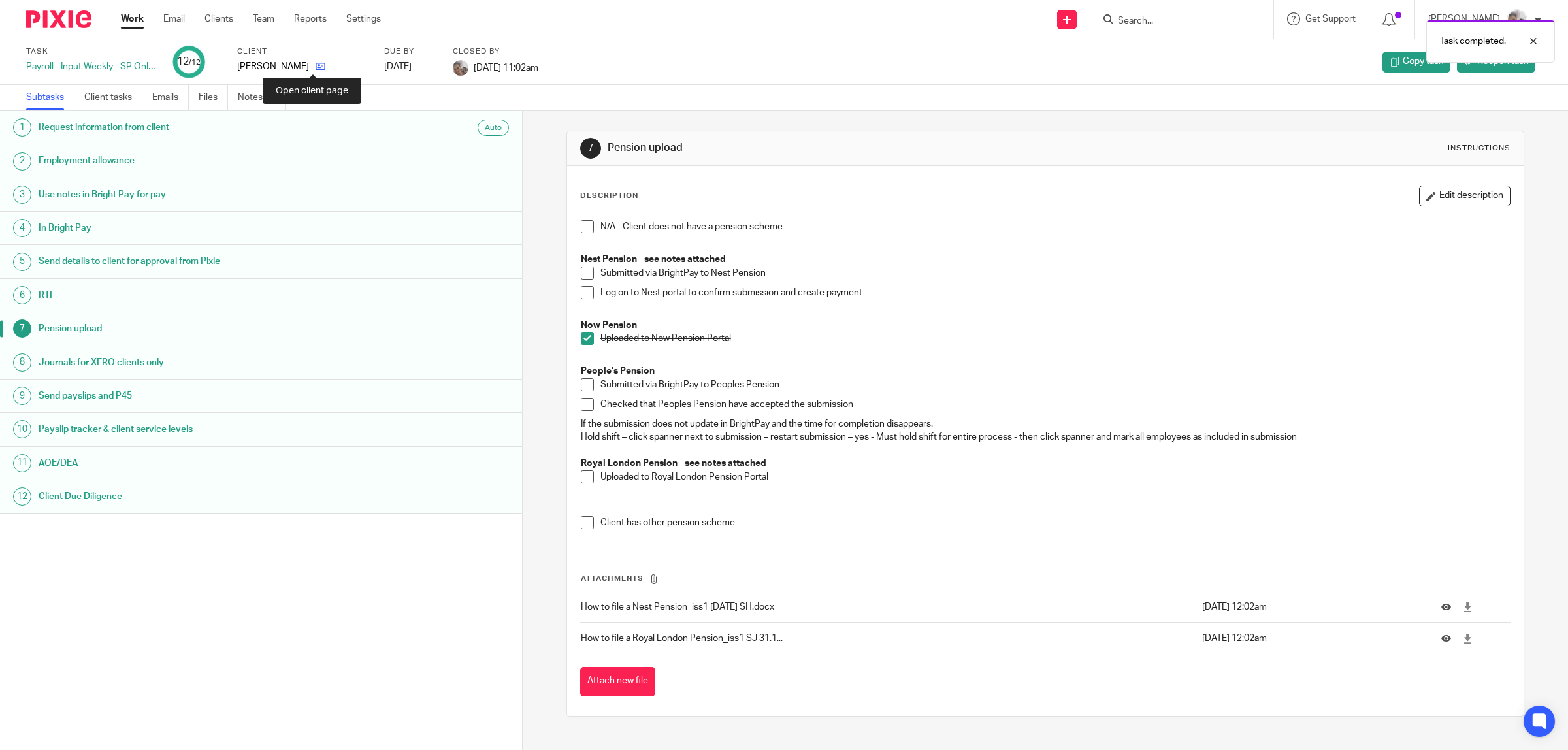
click at [315, 66] on icon at bounding box center [320, 66] width 10 height 10
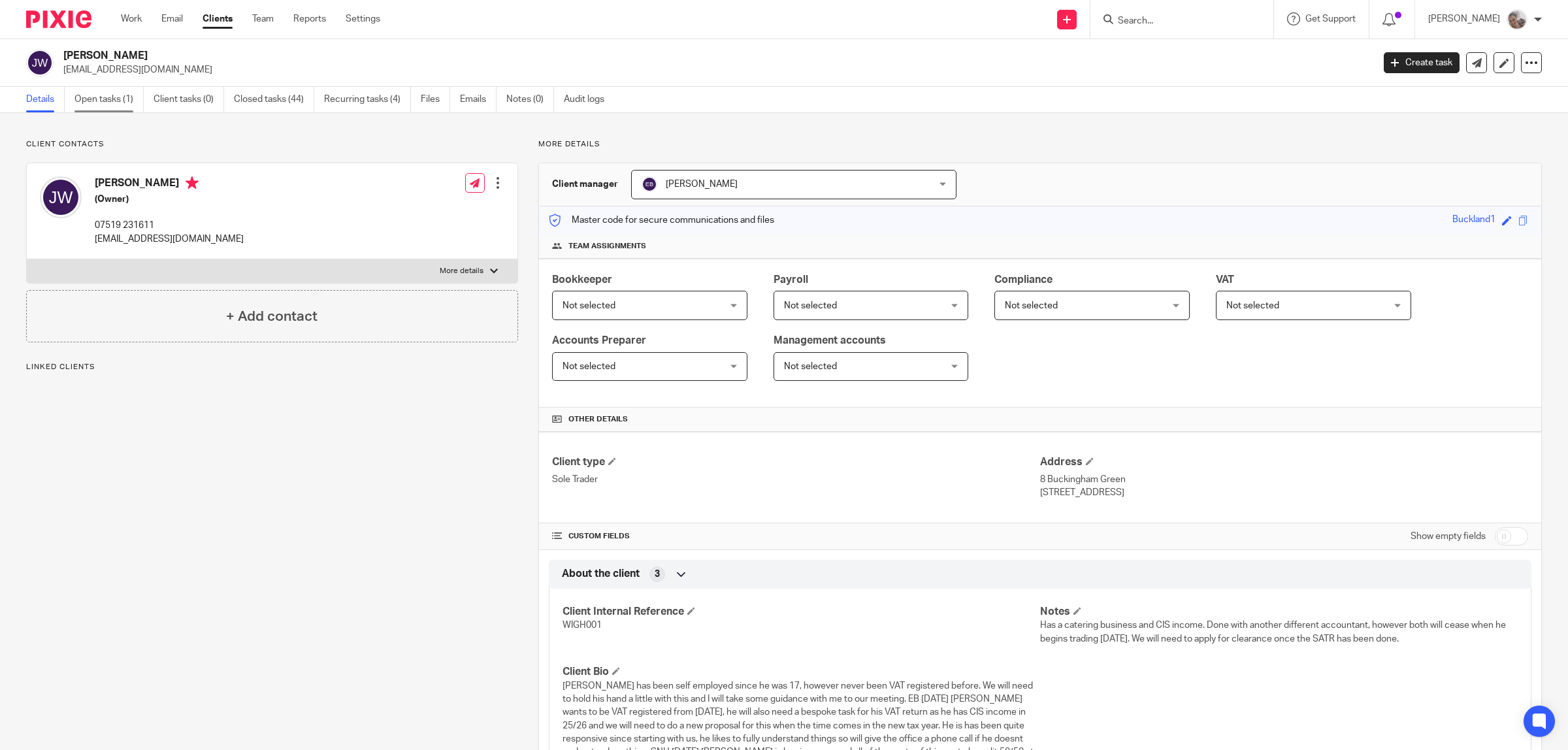
click at [107, 97] on link "Open tasks (1)" at bounding box center [108, 99] width 69 height 25
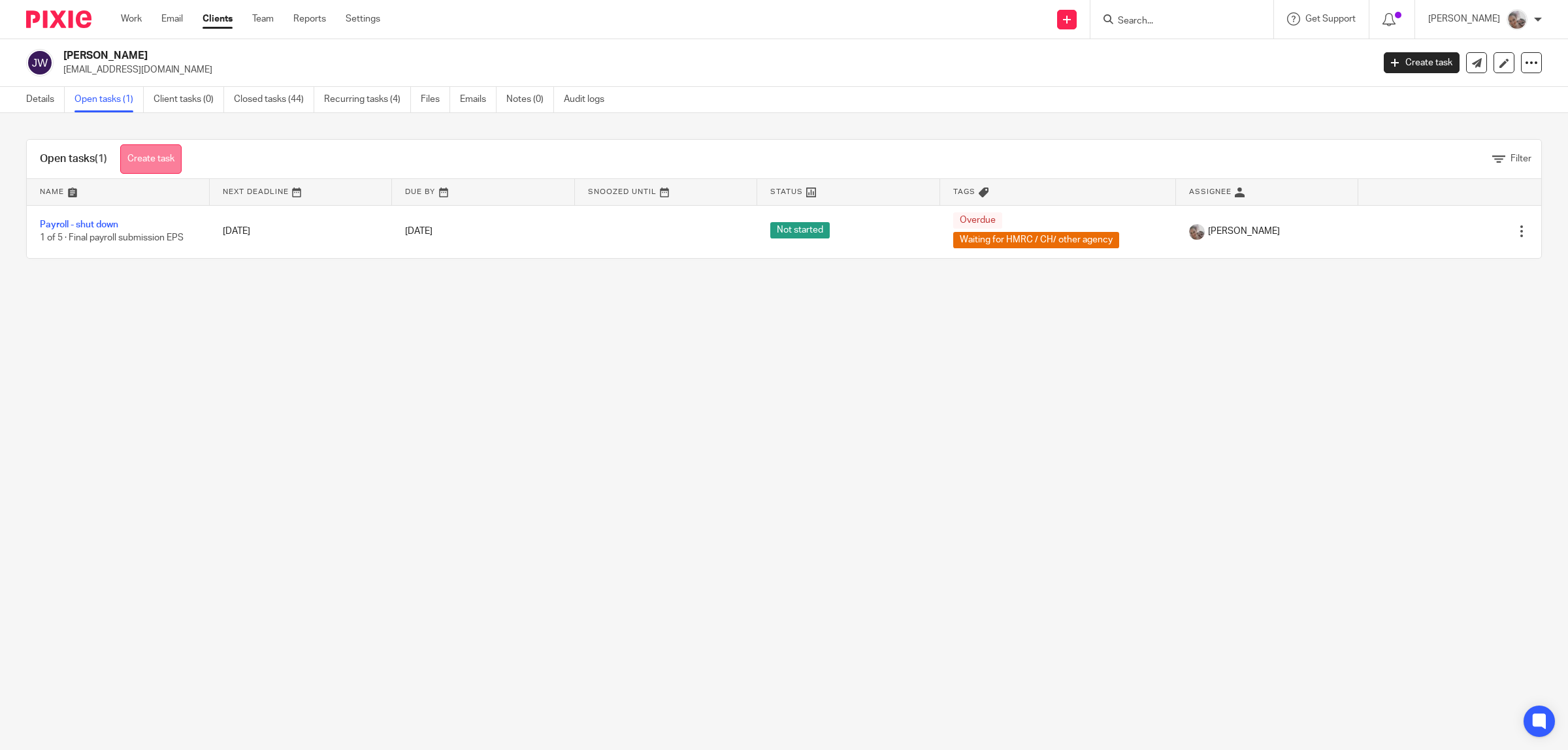
click at [153, 164] on link "Create task" at bounding box center [151, 159] width 62 height 30
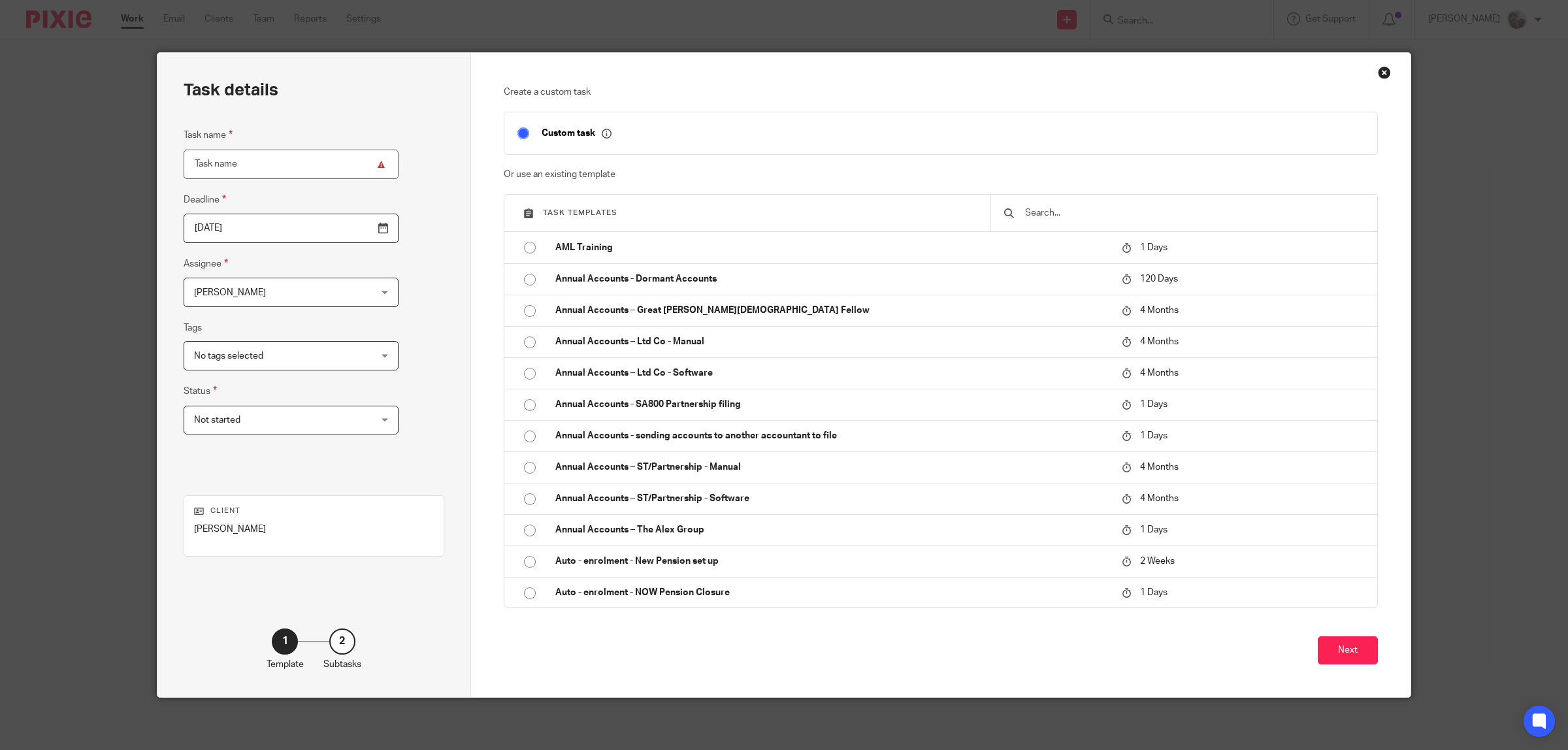
click at [1072, 220] on input "text" at bounding box center [1194, 213] width 340 height 14
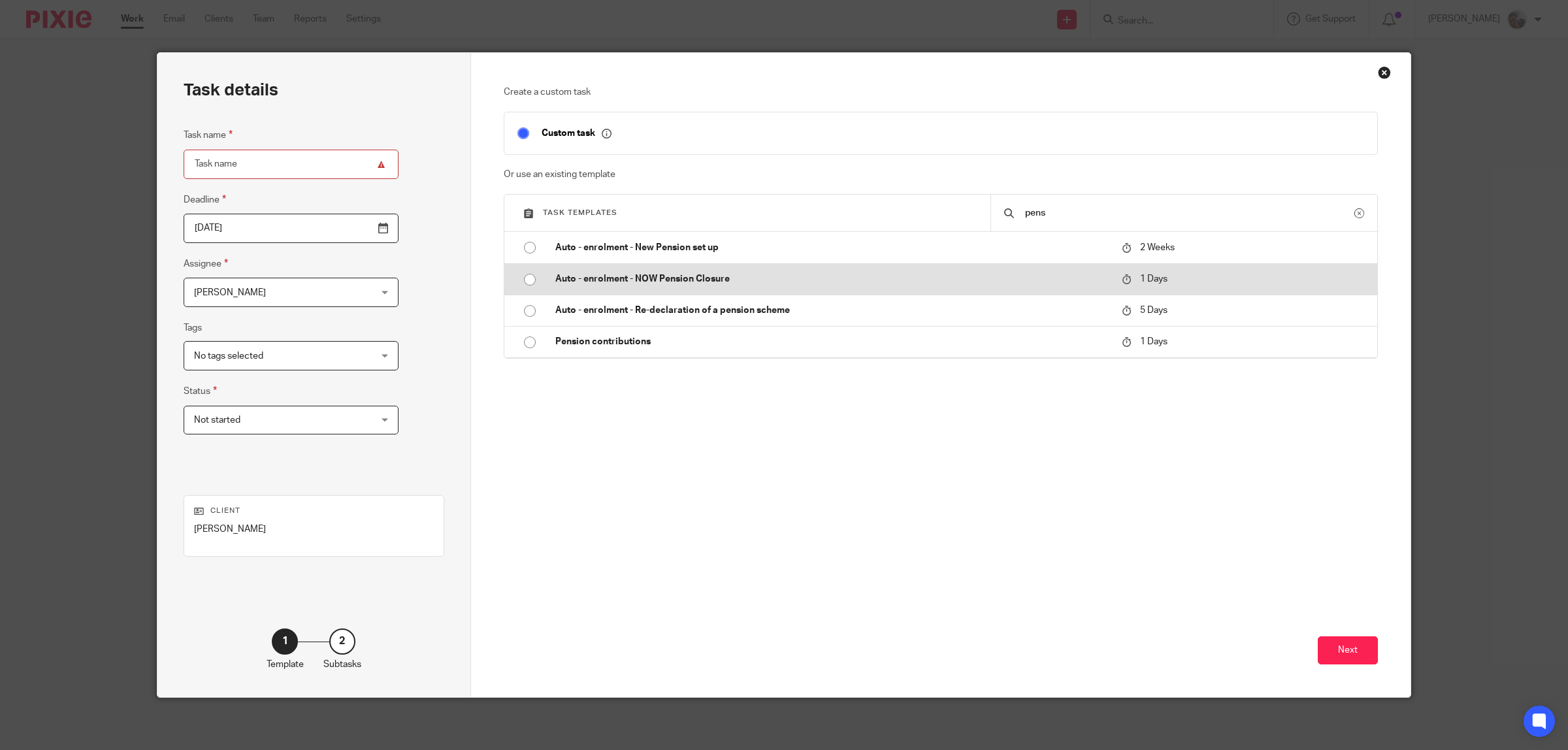
type input "pens"
click at [771, 286] on p "Auto - enrolment - NOW Pension Closure" at bounding box center [832, 279] width 554 height 13
type input "[DATE]"
type input "Auto - enrolment - NOW Pension Closure"
checkbox input "false"
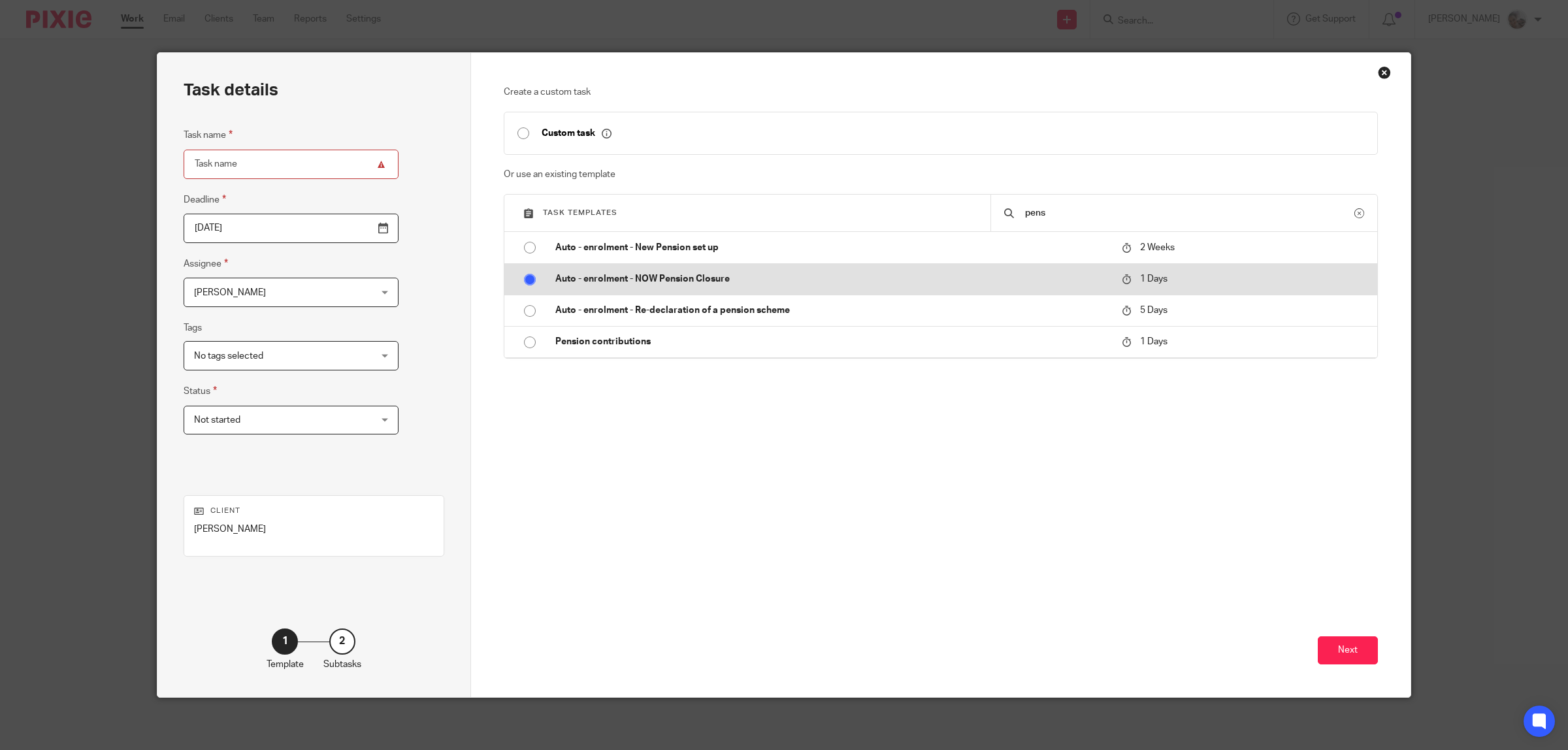
radio input "true"
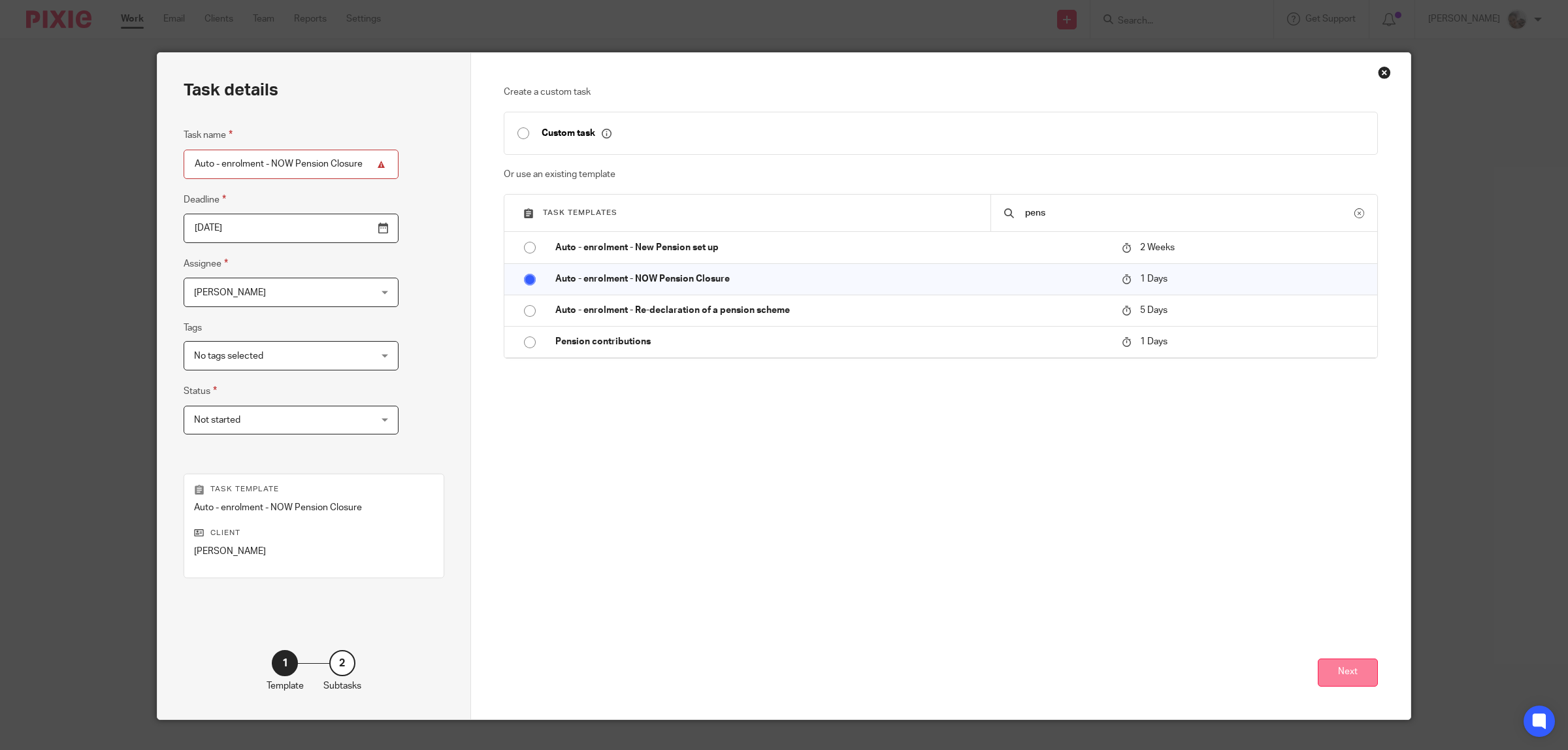
click at [1337, 671] on button "Next" at bounding box center [1348, 672] width 60 height 28
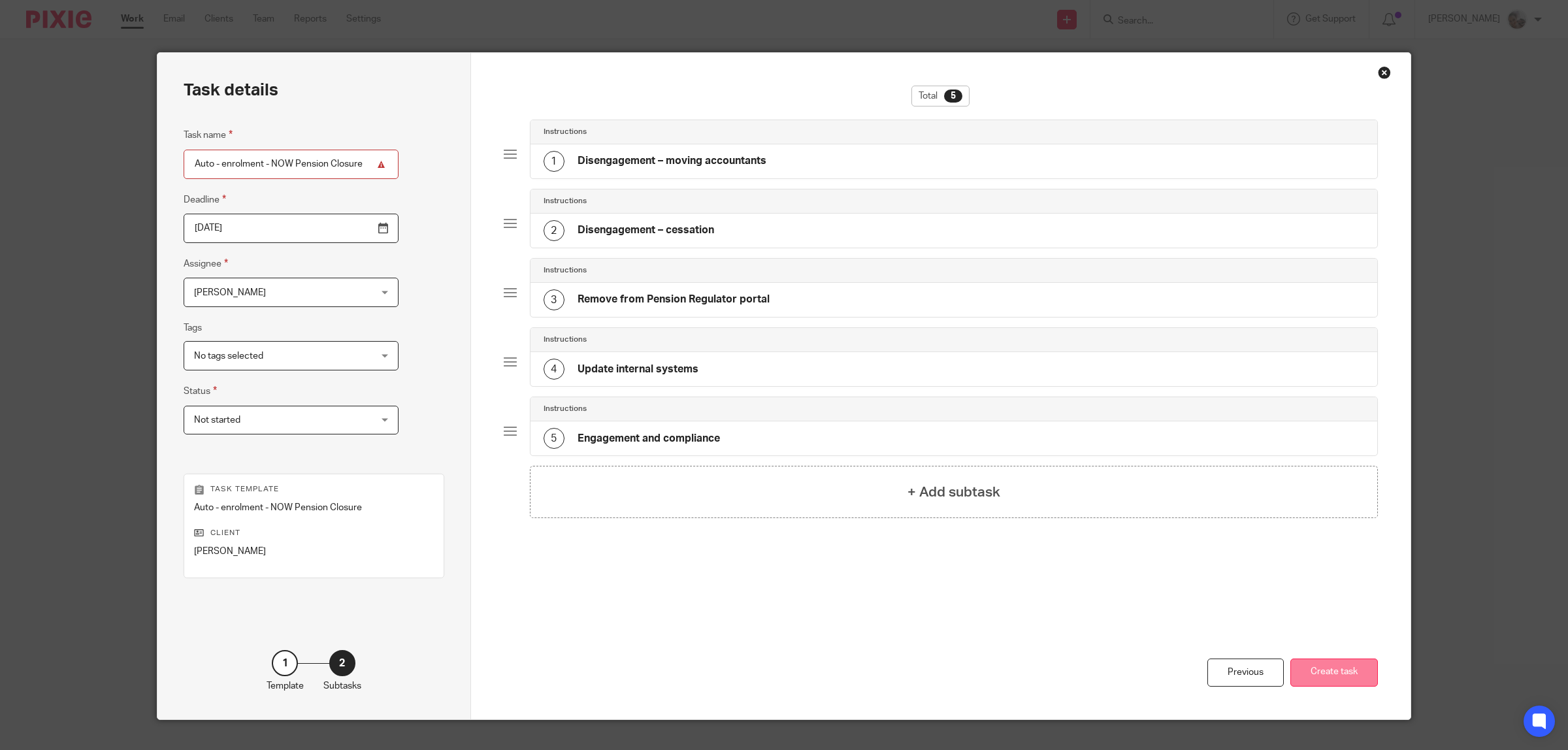
click at [1336, 667] on button "Create task" at bounding box center [1334, 672] width 88 height 28
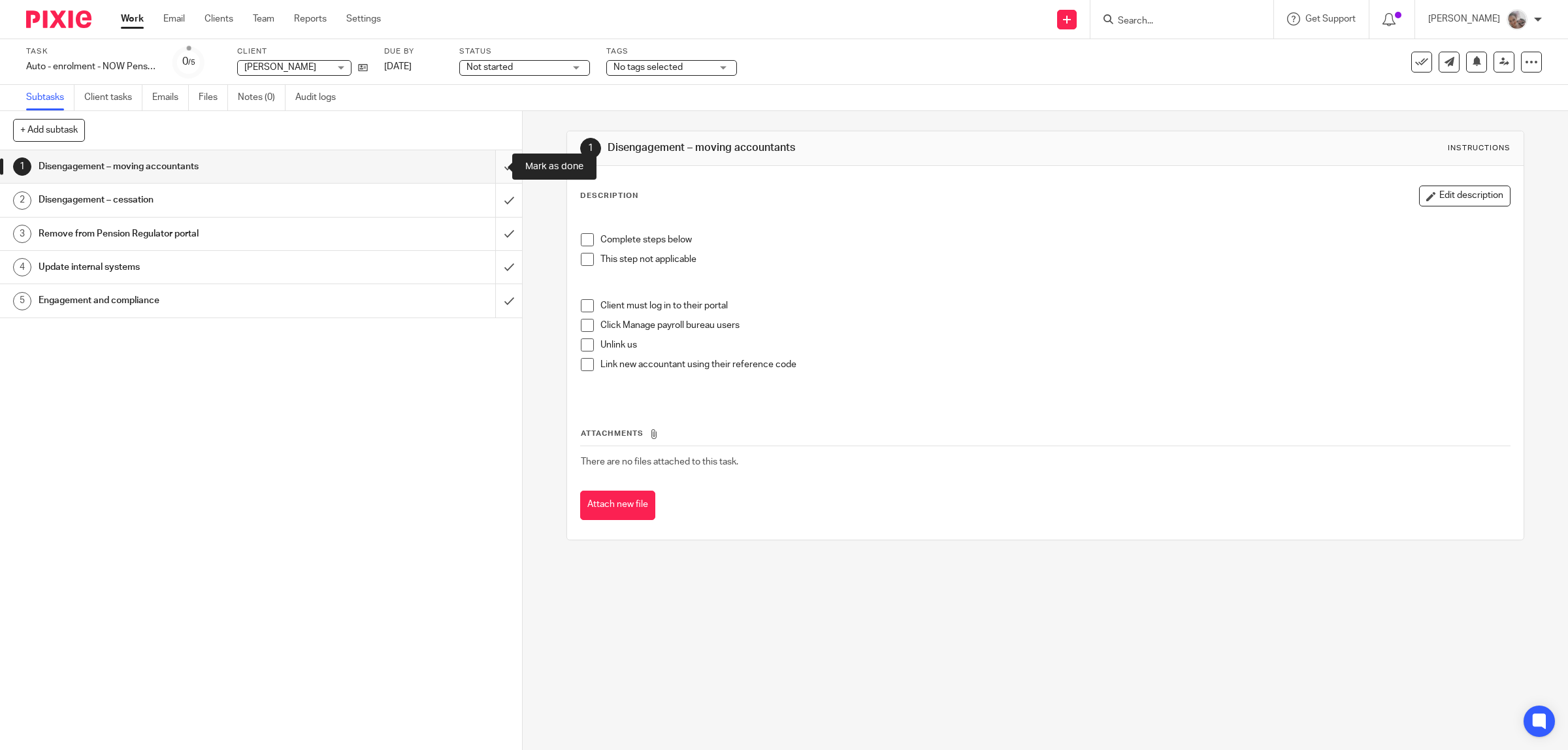
click at [493, 167] on input "submit" at bounding box center [261, 167] width 522 height 32
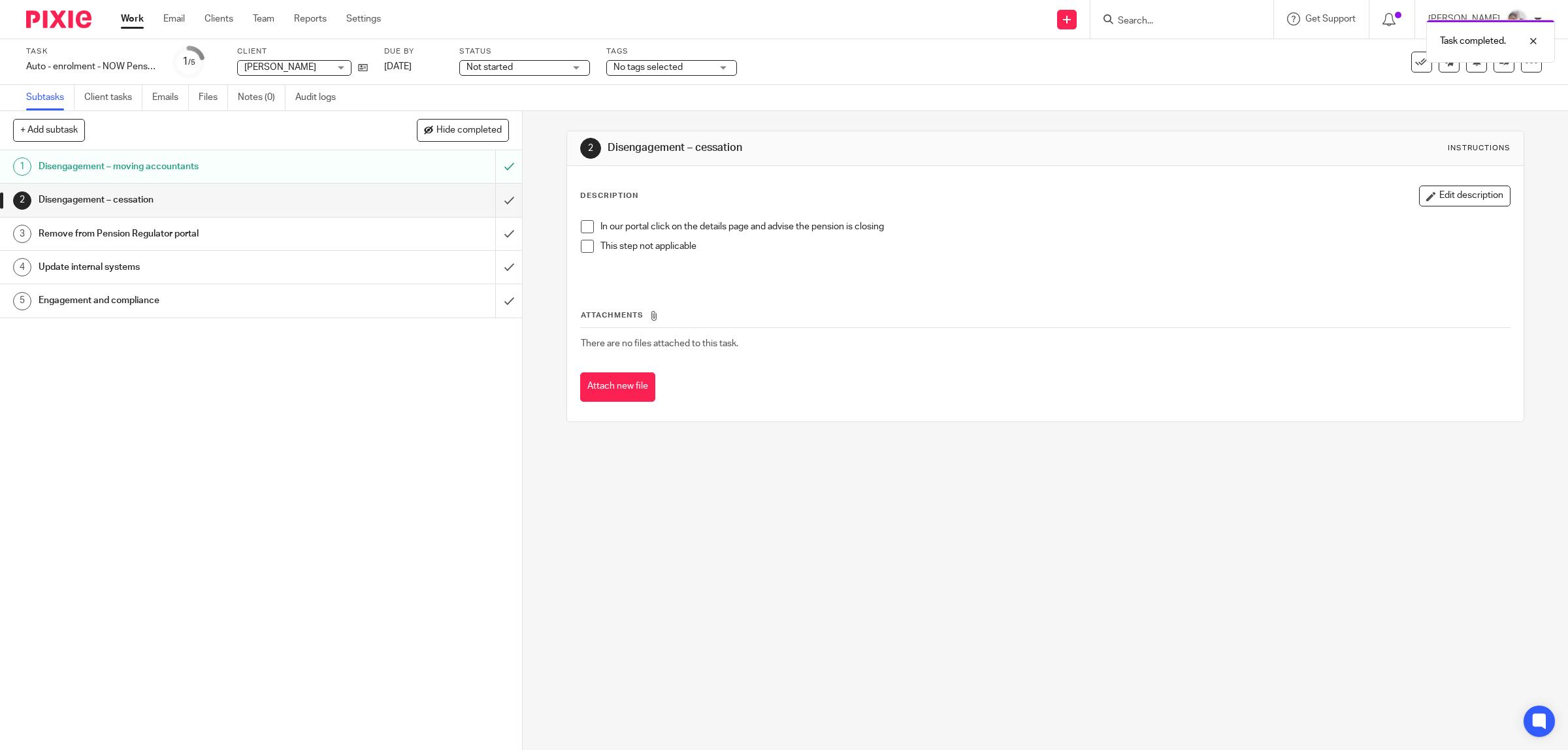
click at [213, 235] on h1 "Remove from Pension Regulator portal" at bounding box center [186, 234] width 296 height 20
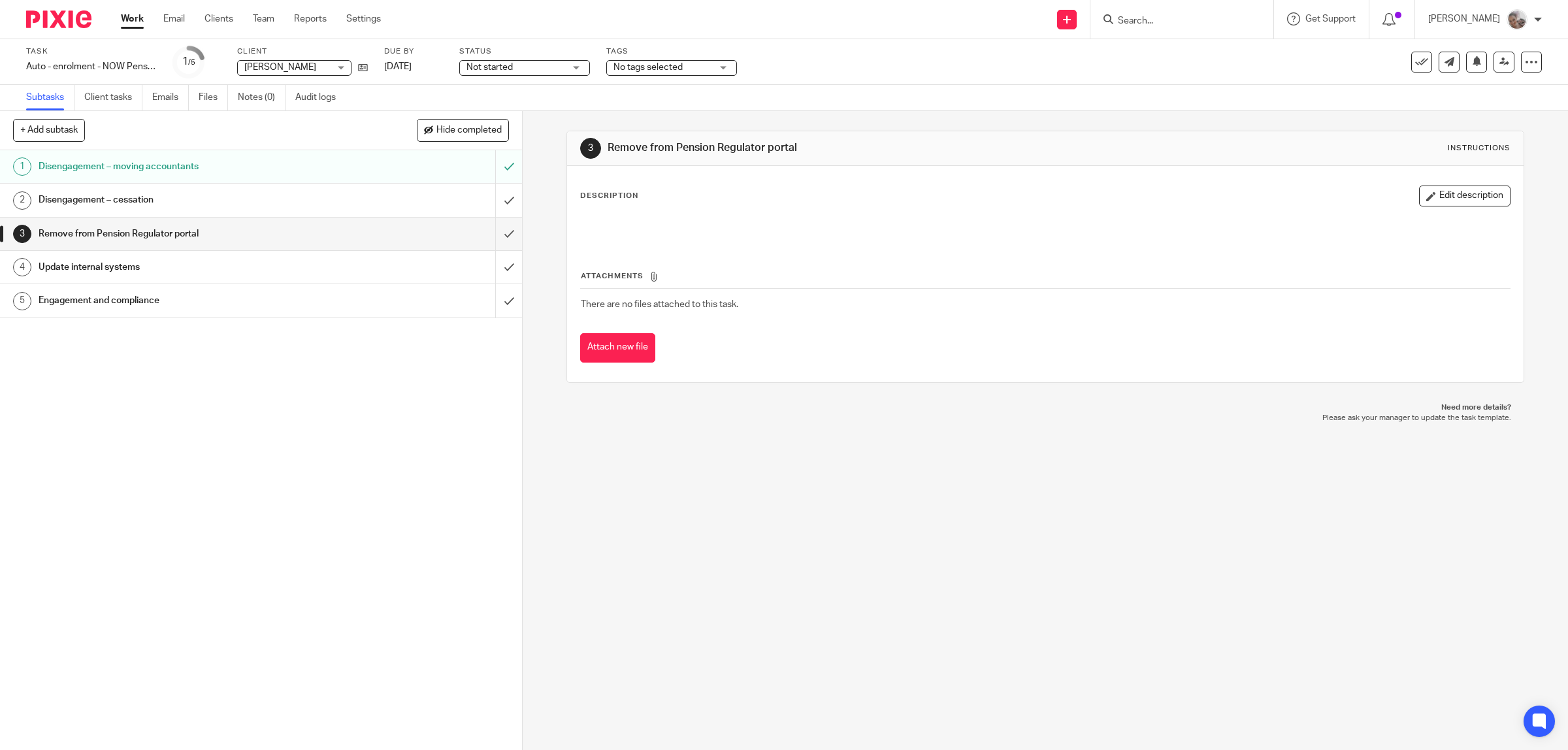
click at [181, 265] on h1 "Update internal systems" at bounding box center [186, 267] width 296 height 20
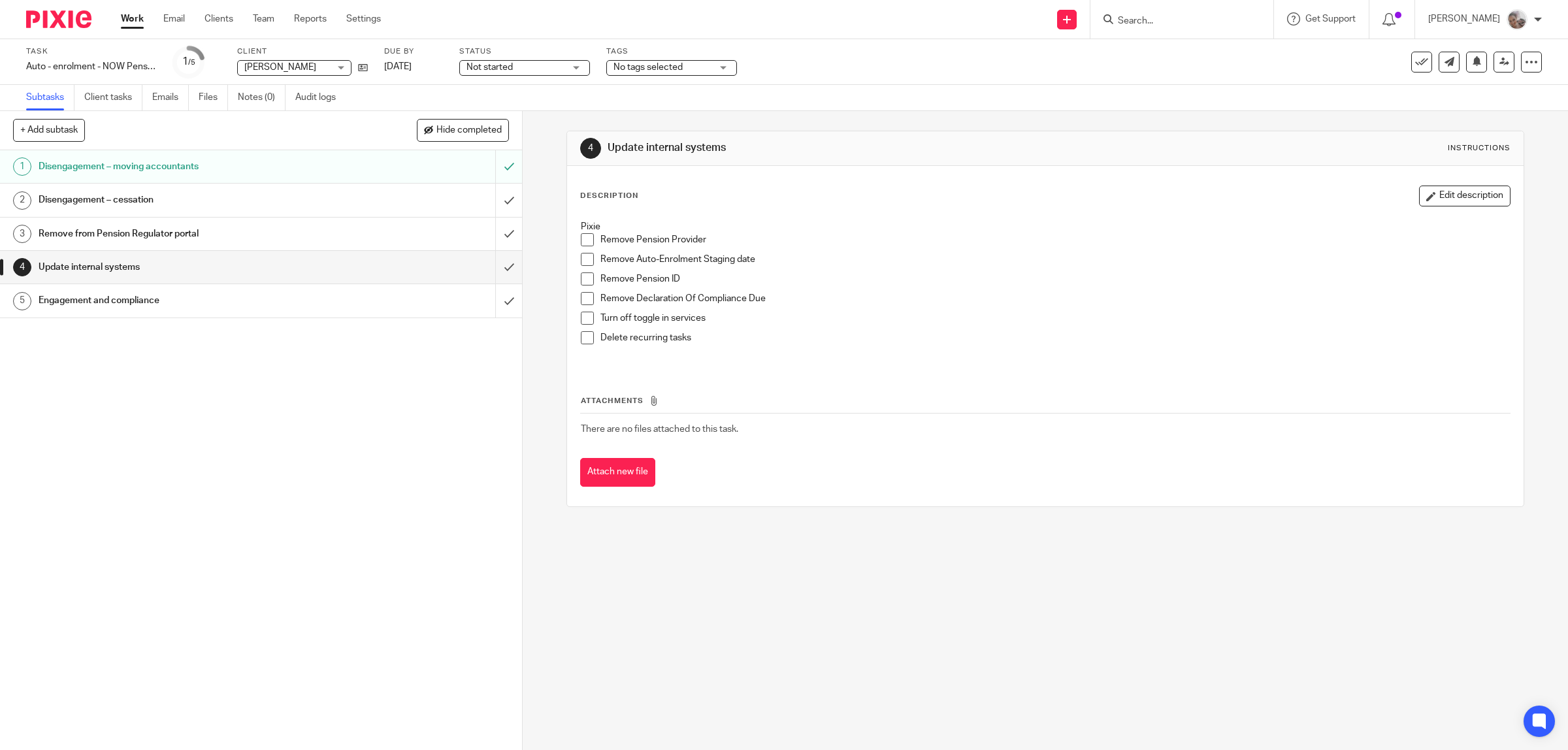
click at [631, 69] on span "No tags selected" at bounding box center [648, 67] width 69 height 9
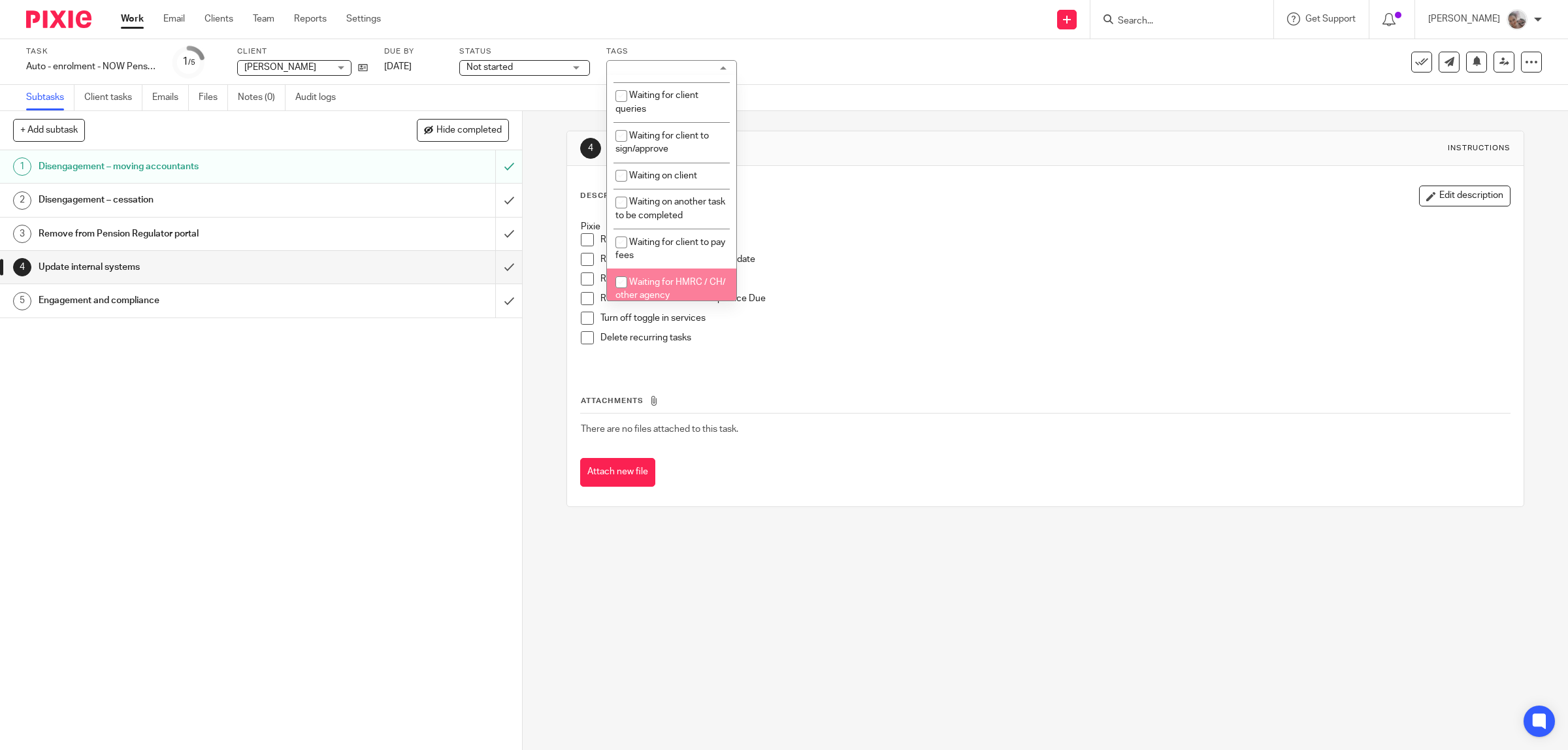
click at [689, 286] on li "Waiting for HMRC / CH/ other agency" at bounding box center [671, 289] width 129 height 39
checkbox input "true"
click at [402, 370] on div "1 Disengagement – moving accountants 2 Disengagement – cessation 3 Remove from …" at bounding box center [261, 450] width 522 height 599
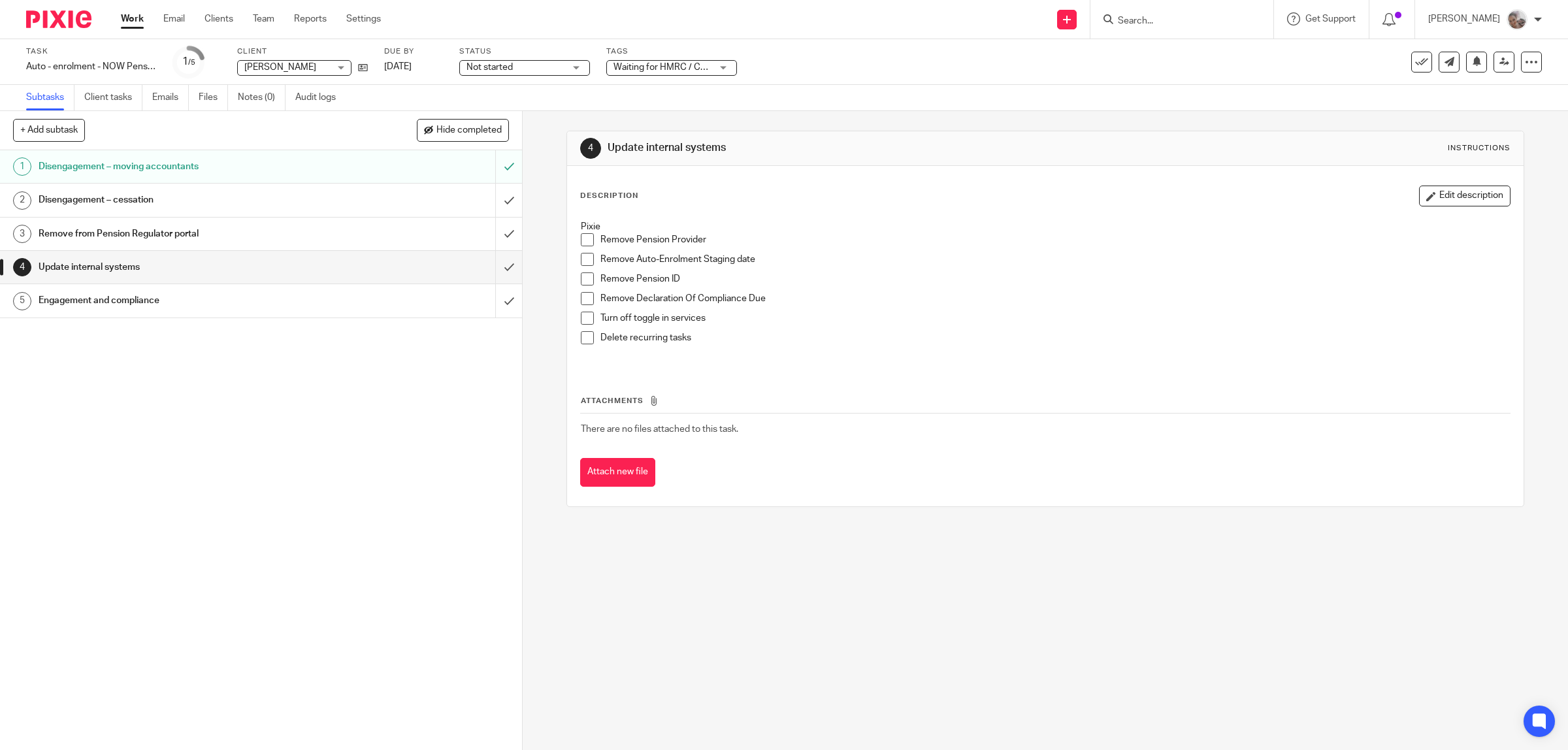
click at [230, 168] on h1 "Disengagement – moving accountants" at bounding box center [186, 167] width 296 height 20
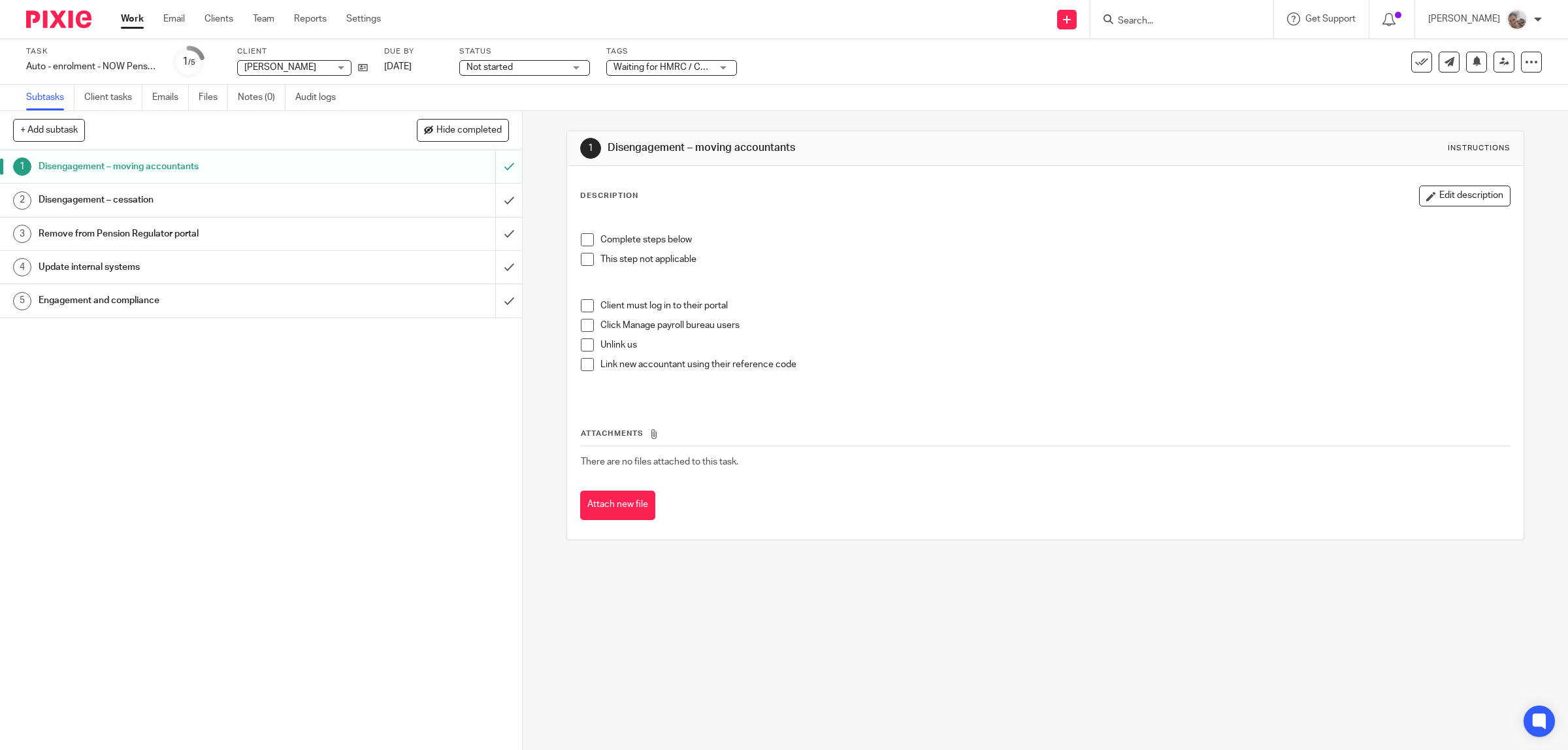
click at [128, 21] on link "Work" at bounding box center [133, 19] width 23 height 13
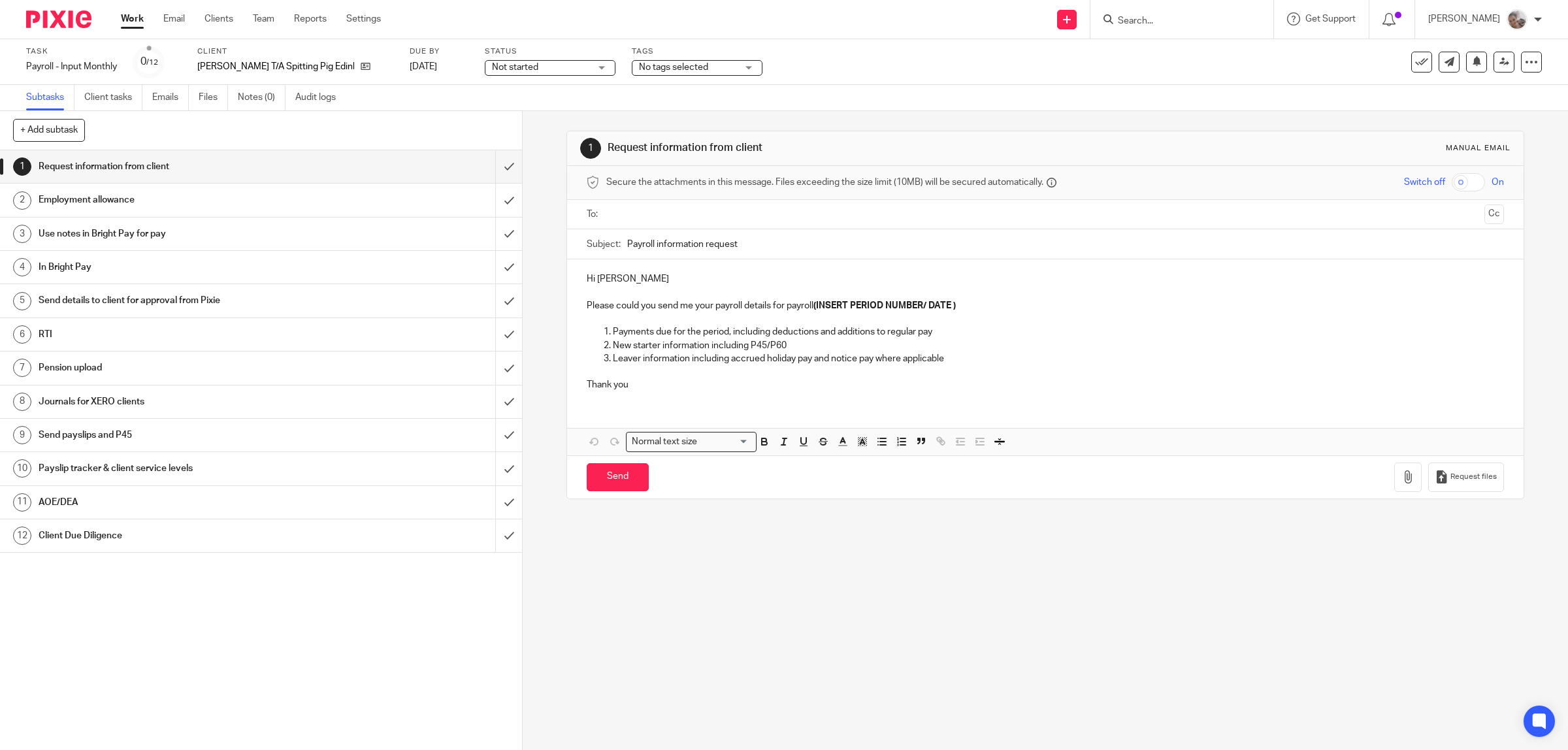
click at [694, 65] on span "No tags selected" at bounding box center [673, 67] width 69 height 9
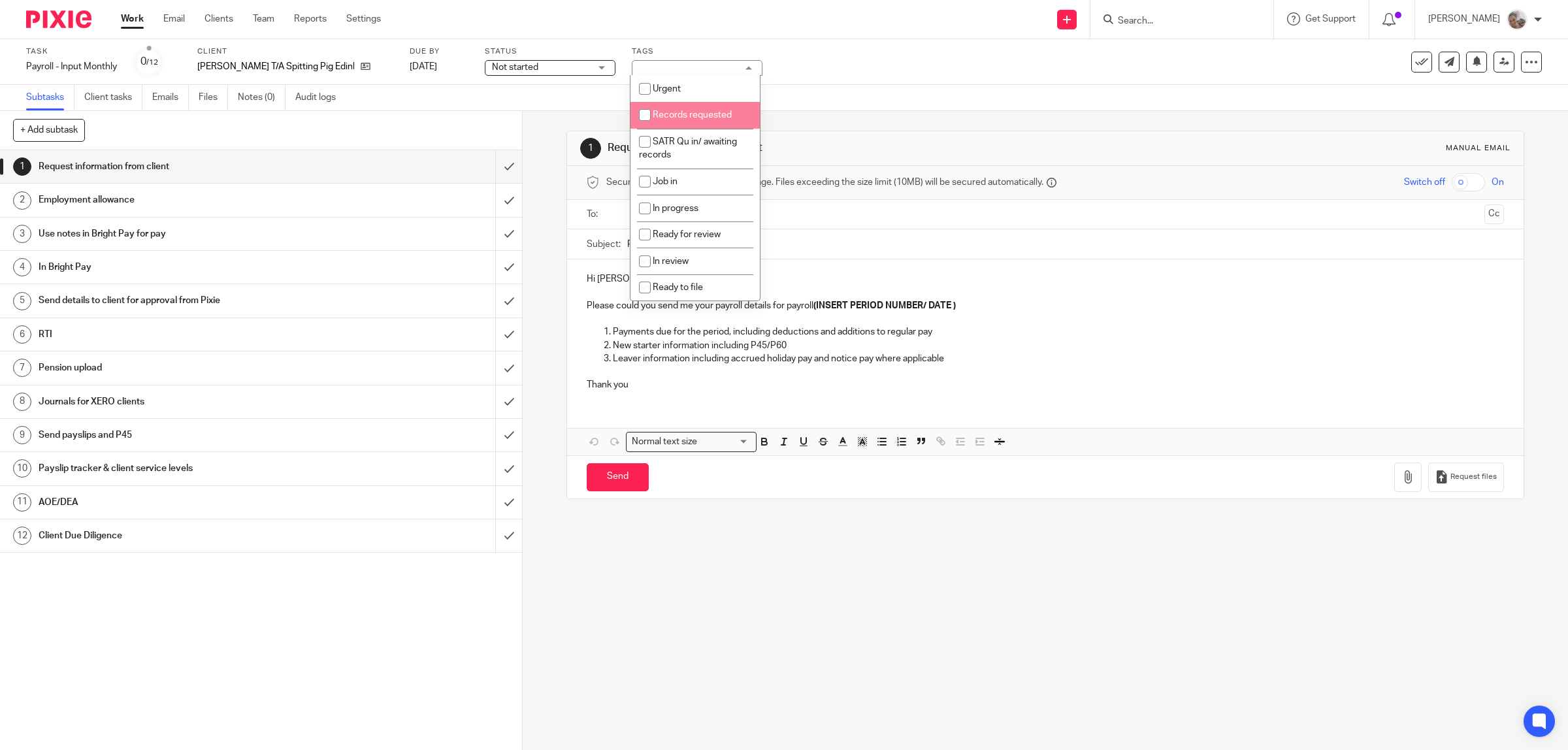
click at [688, 117] on span "Records requested" at bounding box center [692, 115] width 79 height 9
checkbox input "true"
click at [756, 67] on div "Records requested" at bounding box center [697, 67] width 131 height 15
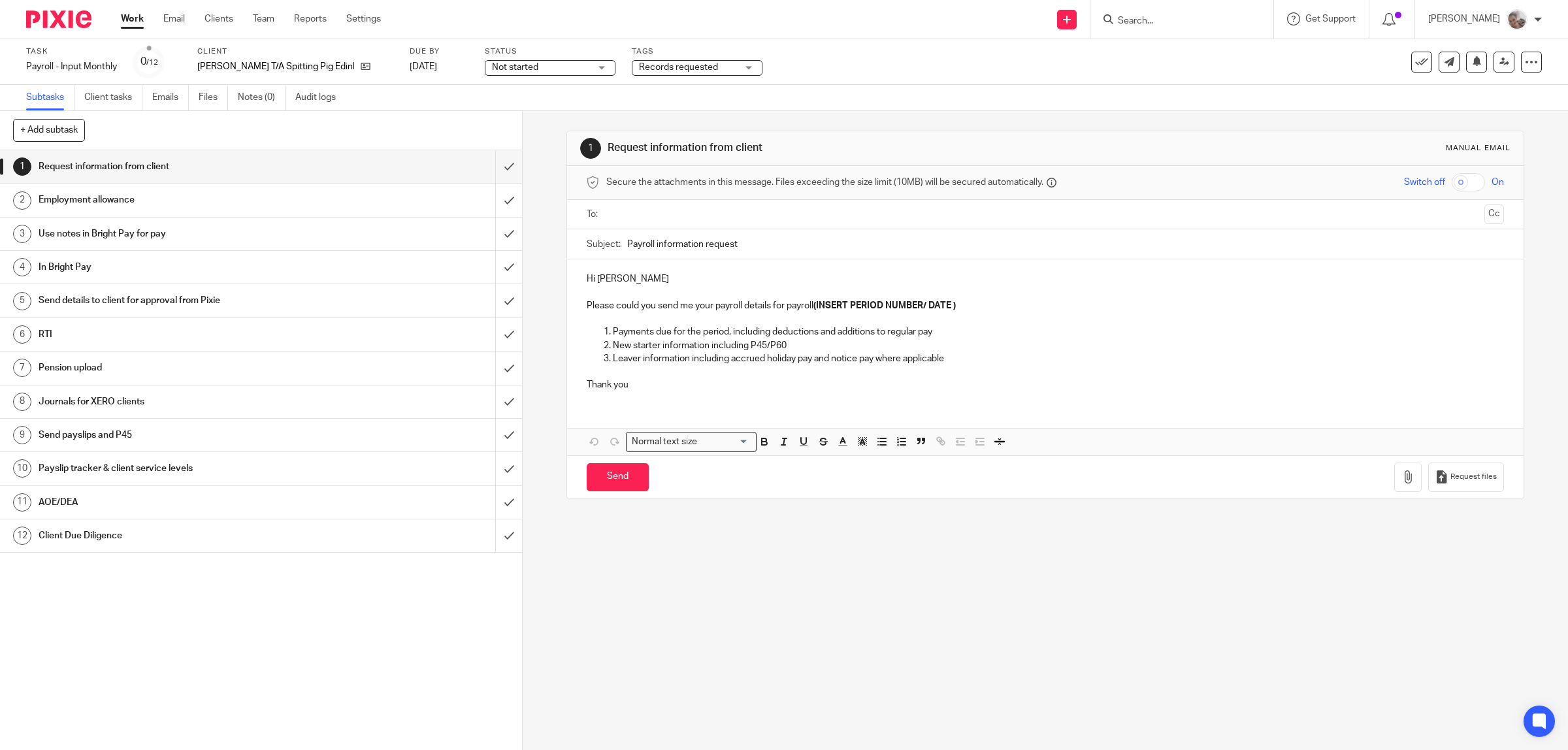
click at [127, 17] on link "Work" at bounding box center [133, 19] width 23 height 13
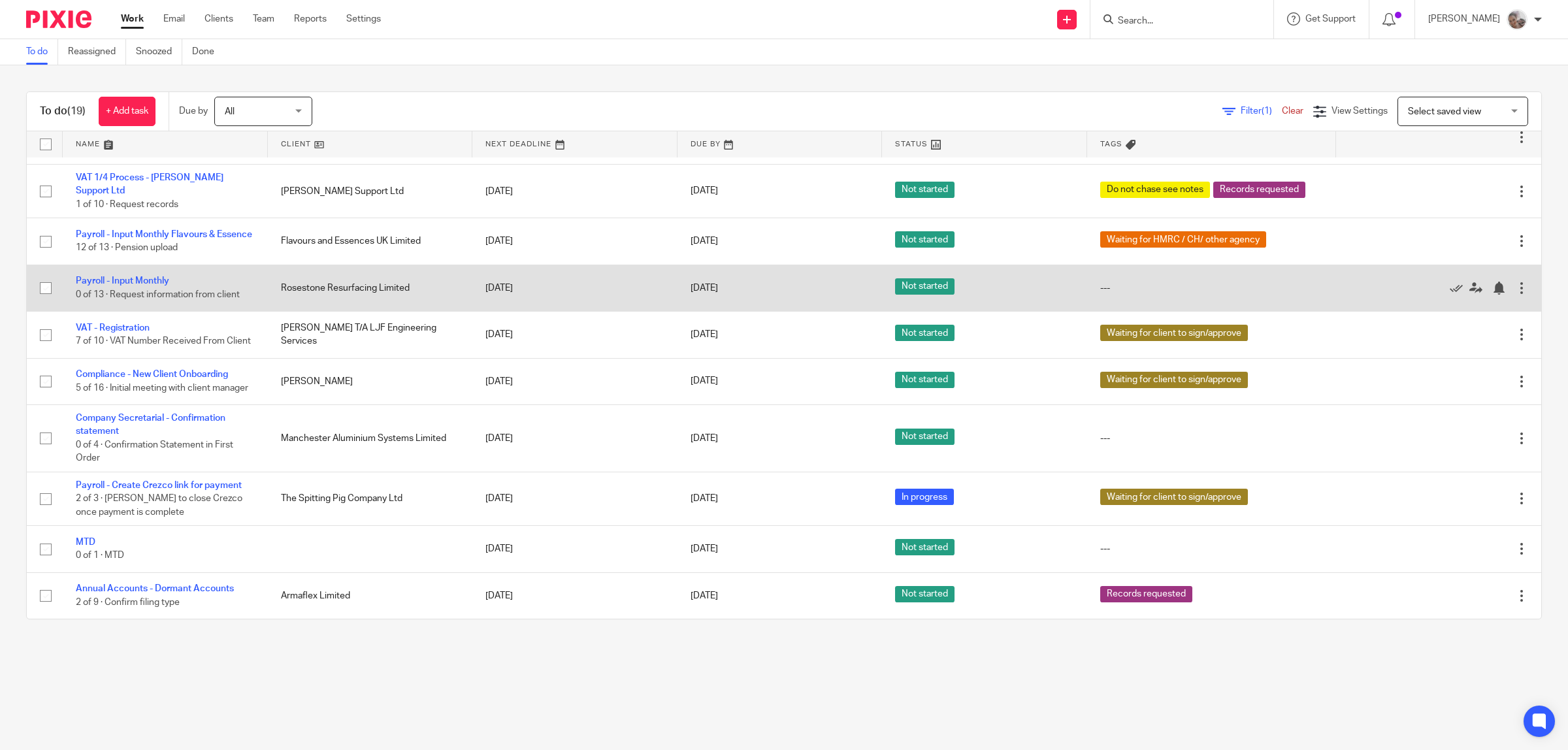
scroll to position [503, 0]
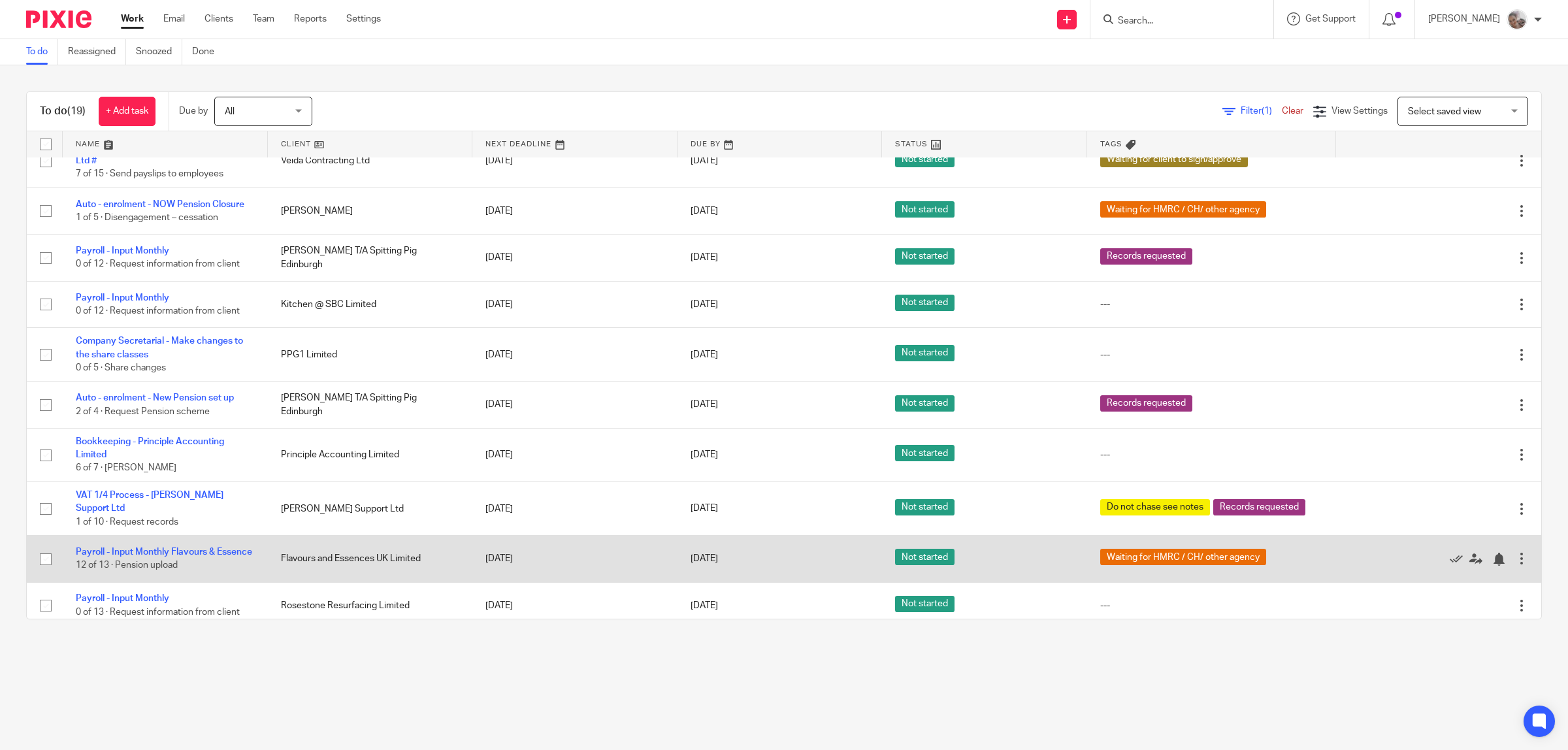
scroll to position [245, 0]
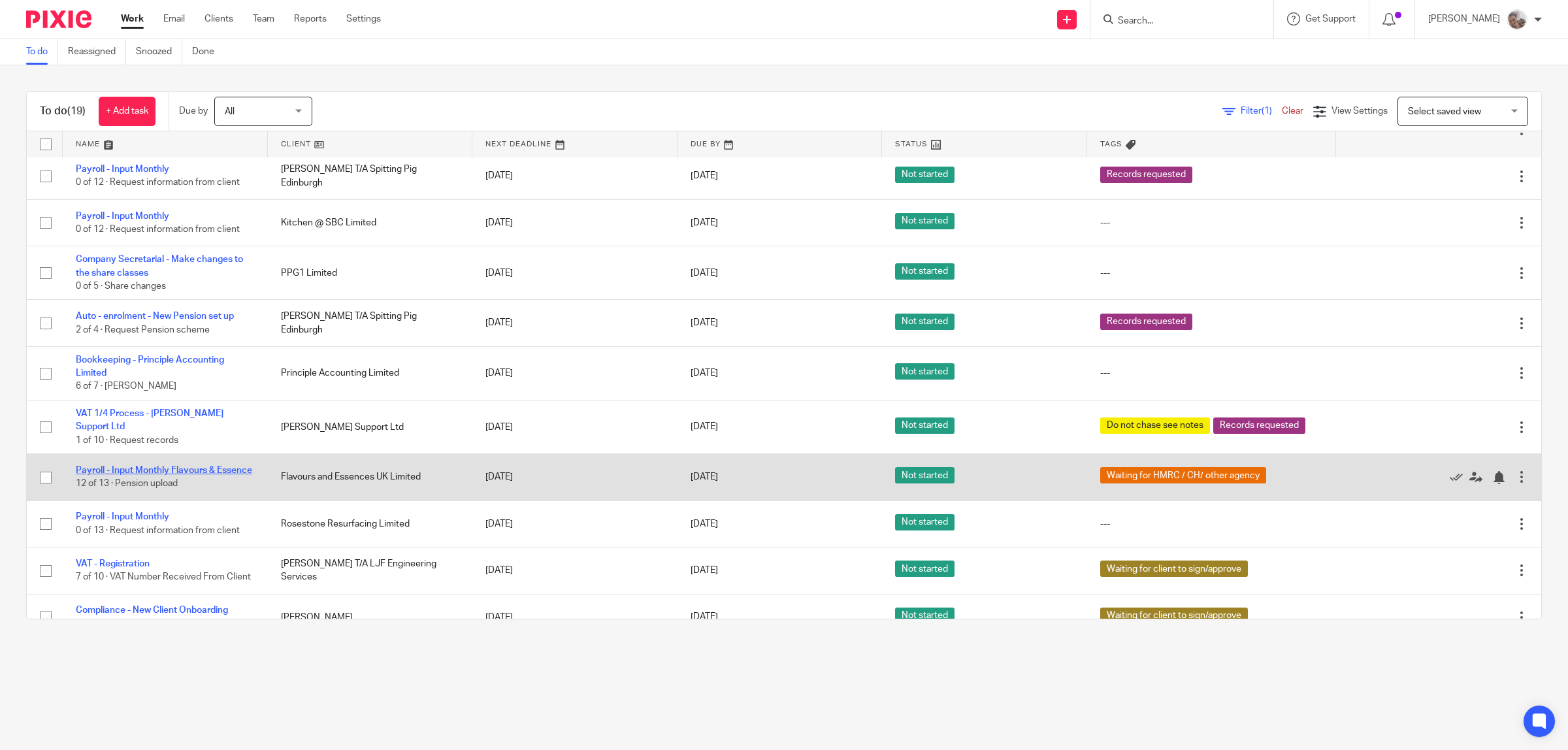
click at [144, 468] on link "Payroll - Input Monthly Flavours & Essence" at bounding box center [164, 470] width 177 height 9
